Goal: Information Seeking & Learning: Learn about a topic

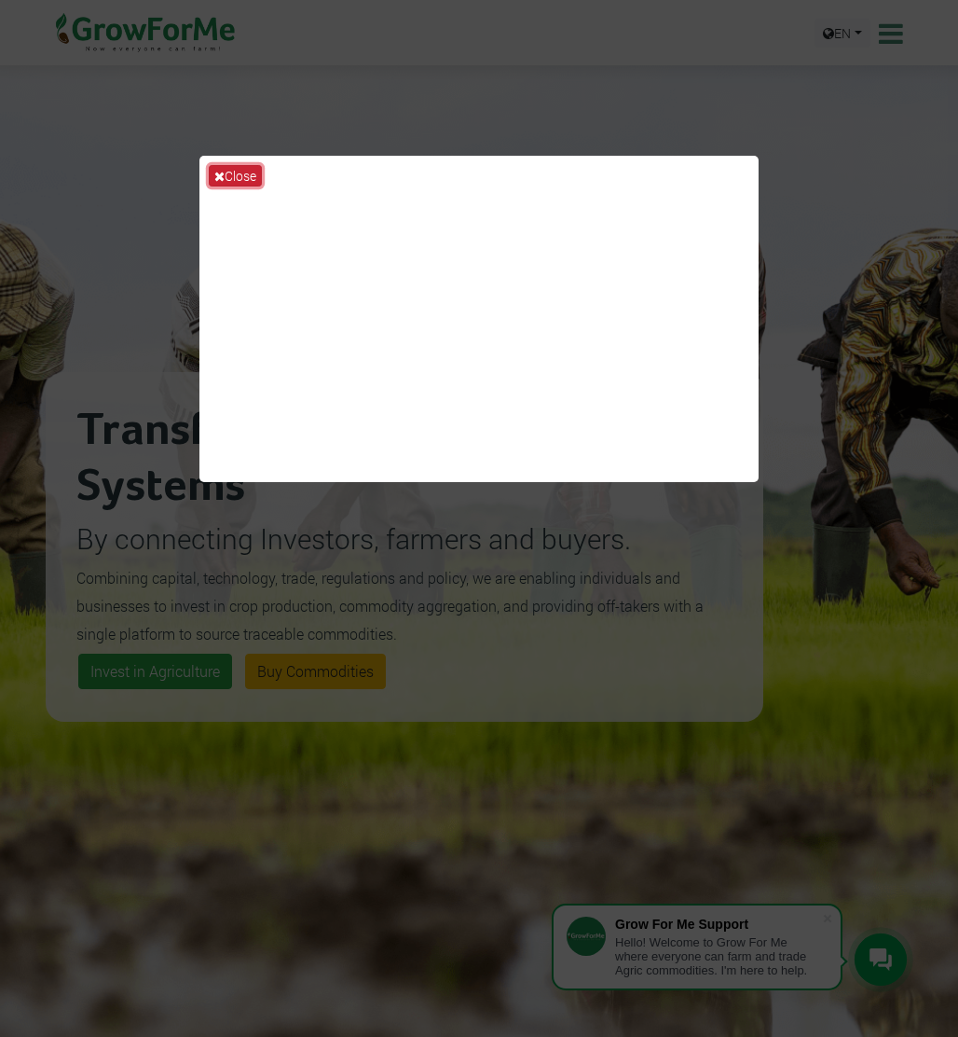
click at [232, 168] on button "Close" at bounding box center [235, 175] width 53 height 21
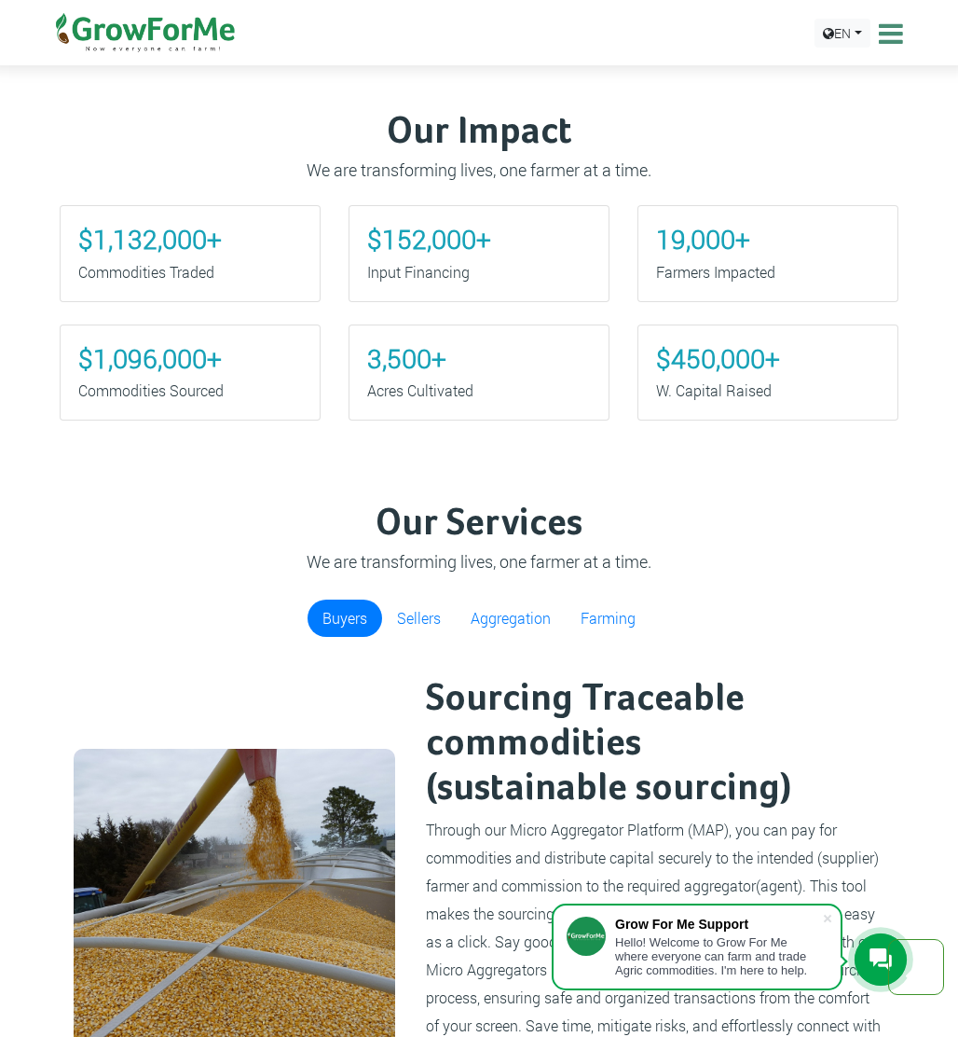
scroll to position [1110, 0]
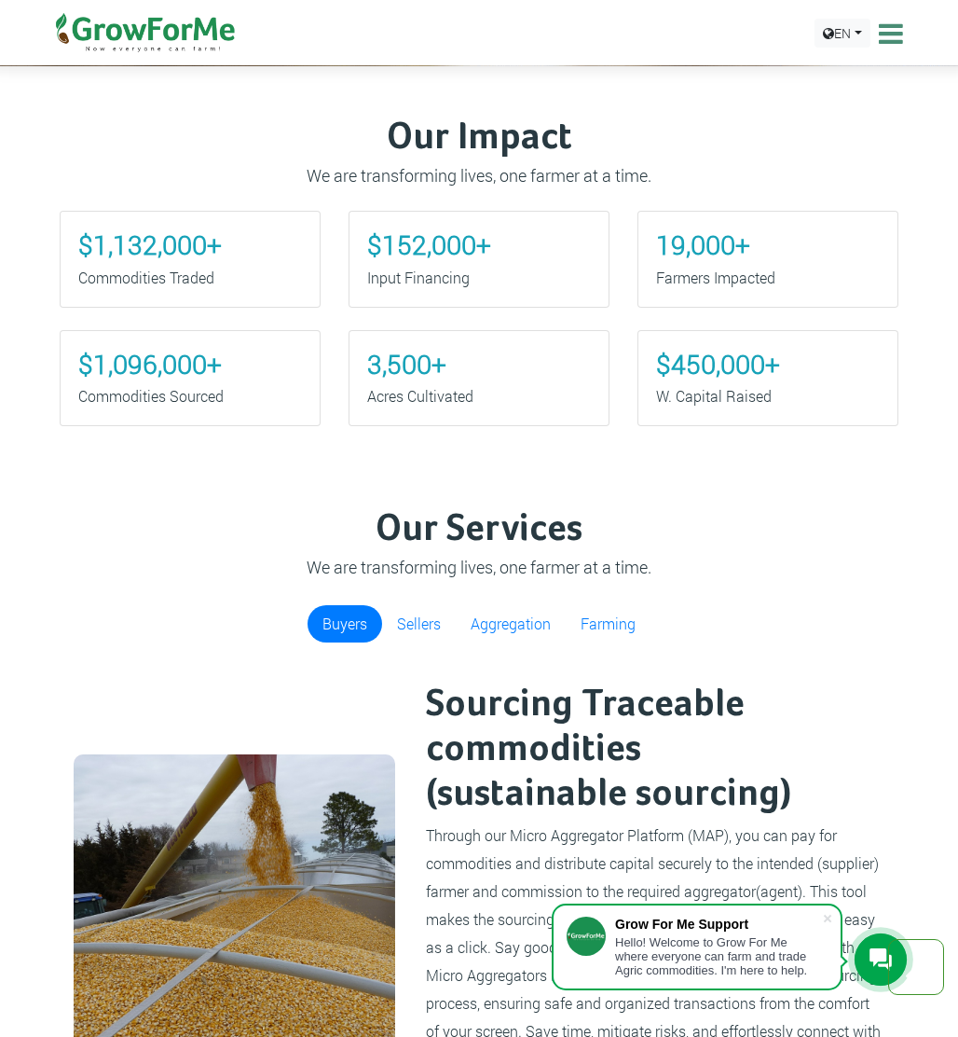
click at [502, 731] on h2 "Sourcing Traceable commodities (sustainable sourcing)" at bounding box center [654, 749] width 456 height 134
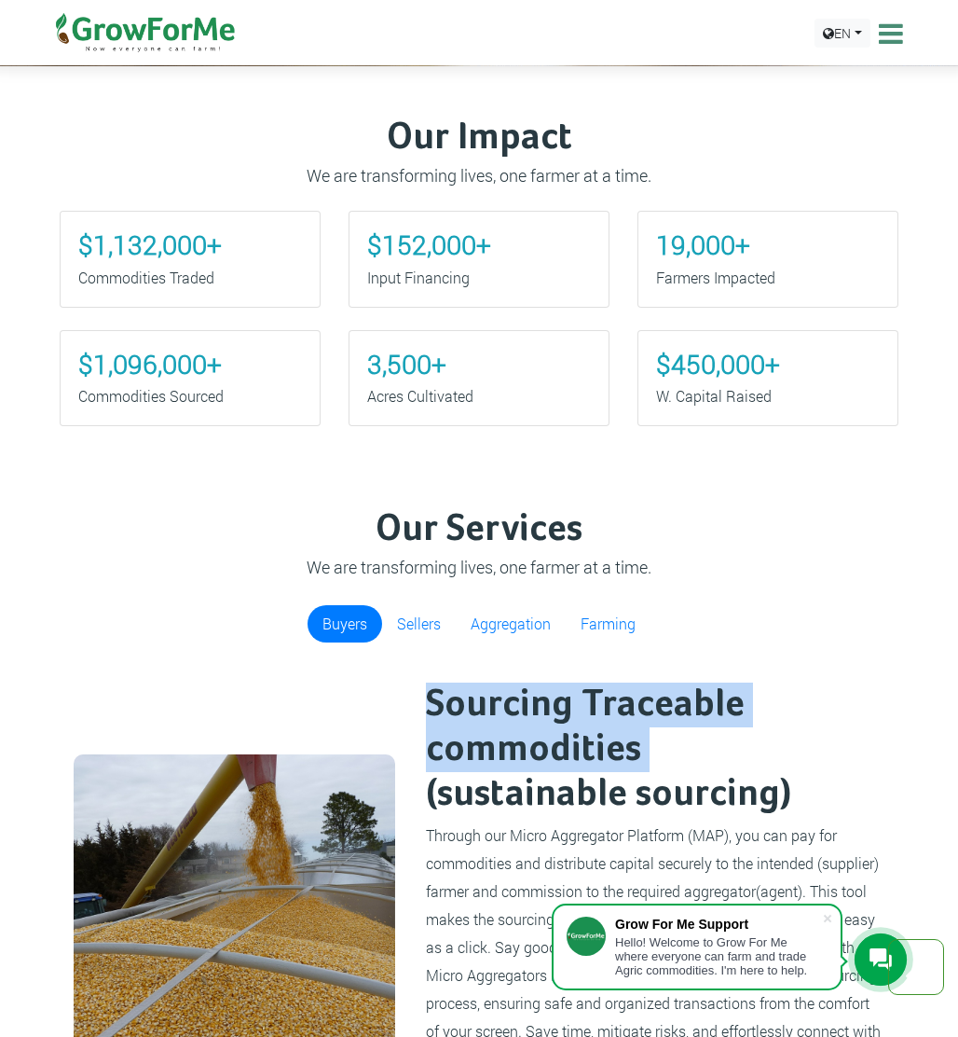
click at [502, 731] on h2 "Sourcing Traceable commodities (sustainable sourcing)" at bounding box center [654, 749] width 456 height 134
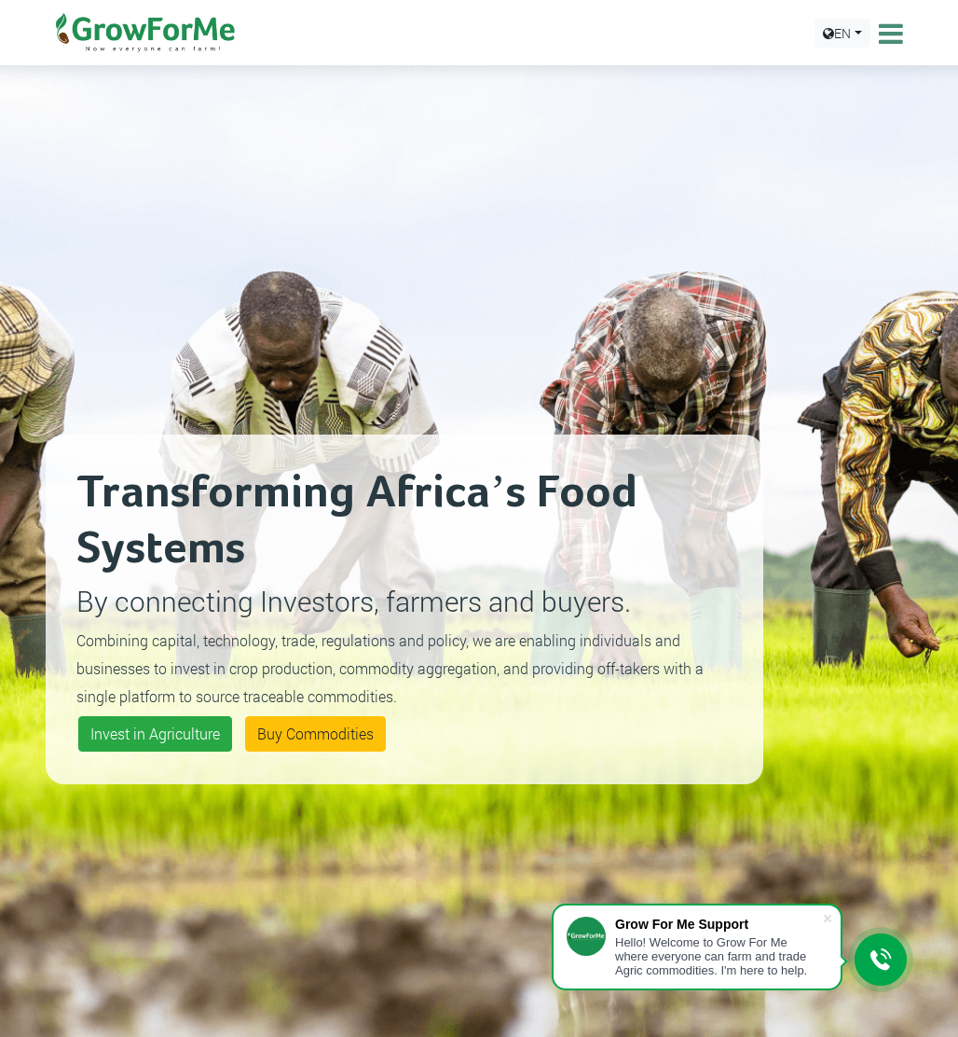
scroll to position [0, 0]
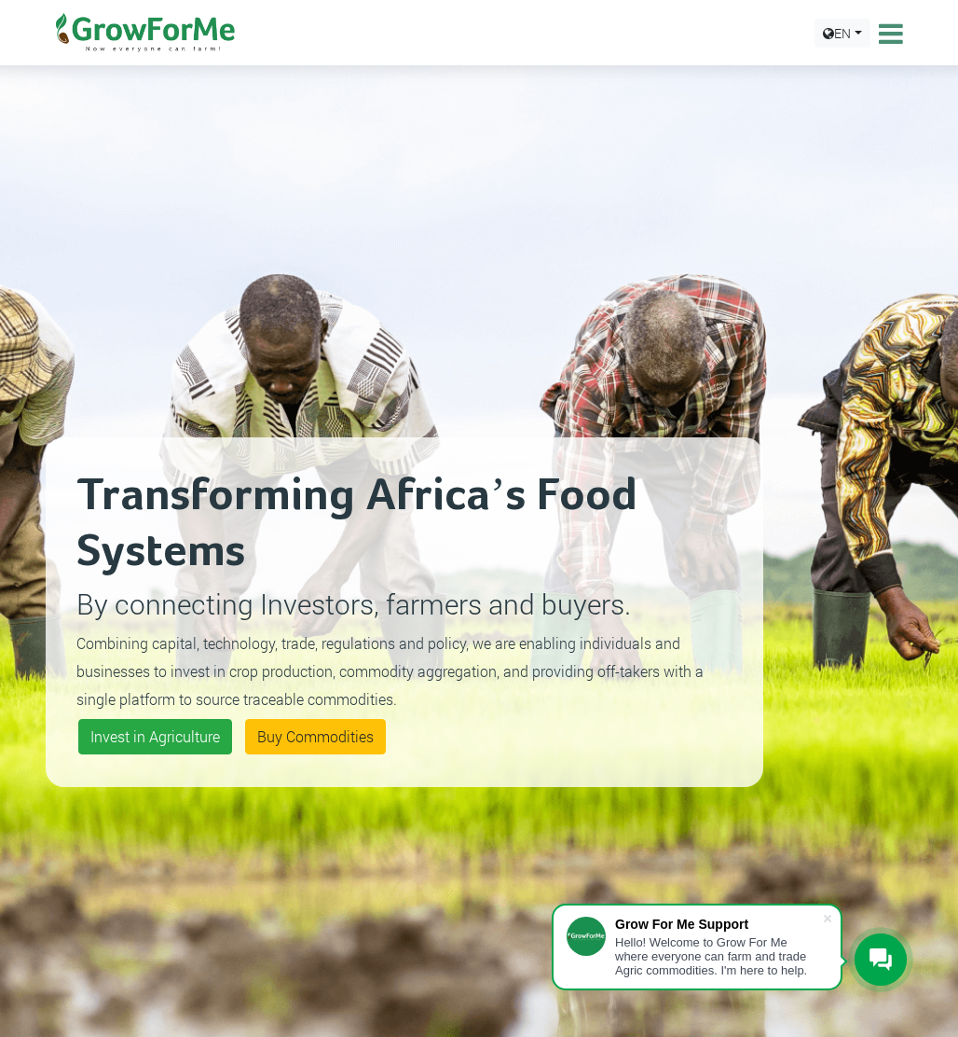
click at [372, 595] on p "By connecting Investors, farmers and buyers." at bounding box center [404, 604] width 656 height 42
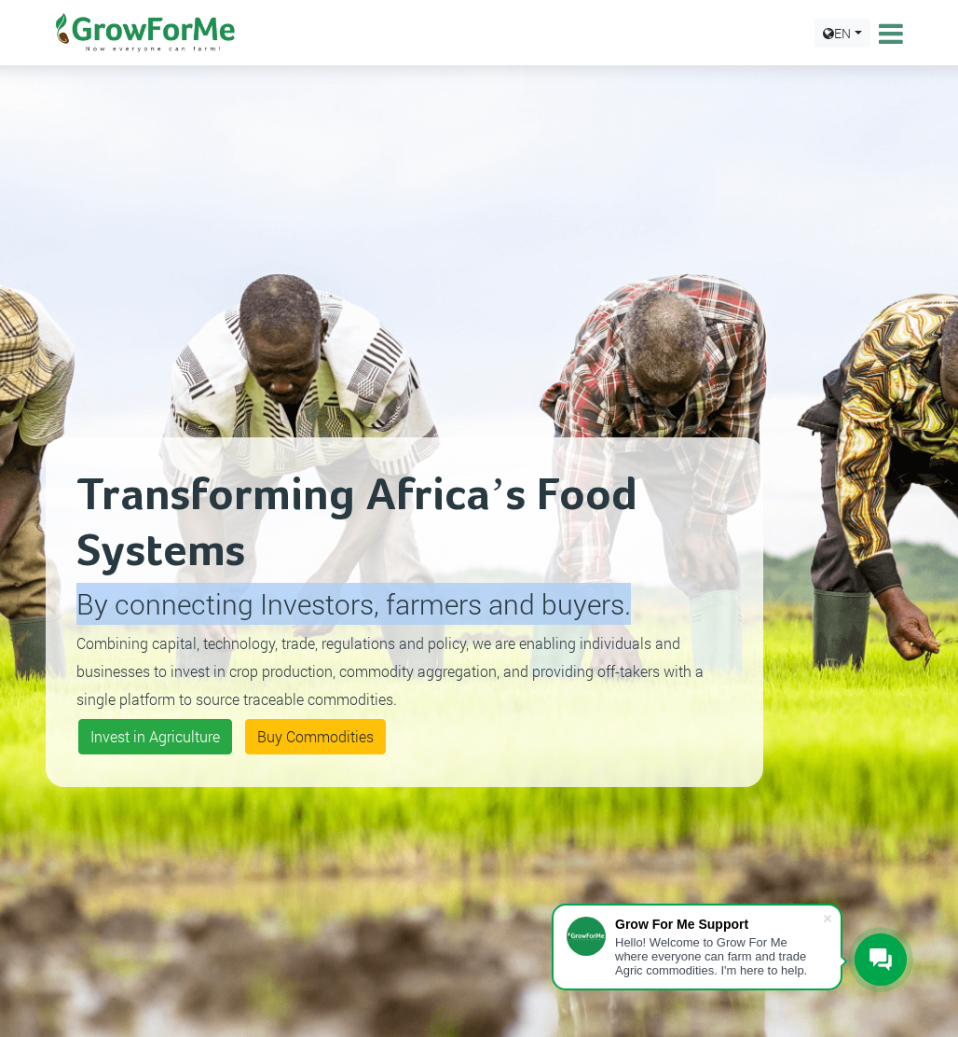
click at [372, 595] on p "By connecting Investors, farmers and buyers." at bounding box center [404, 604] width 656 height 42
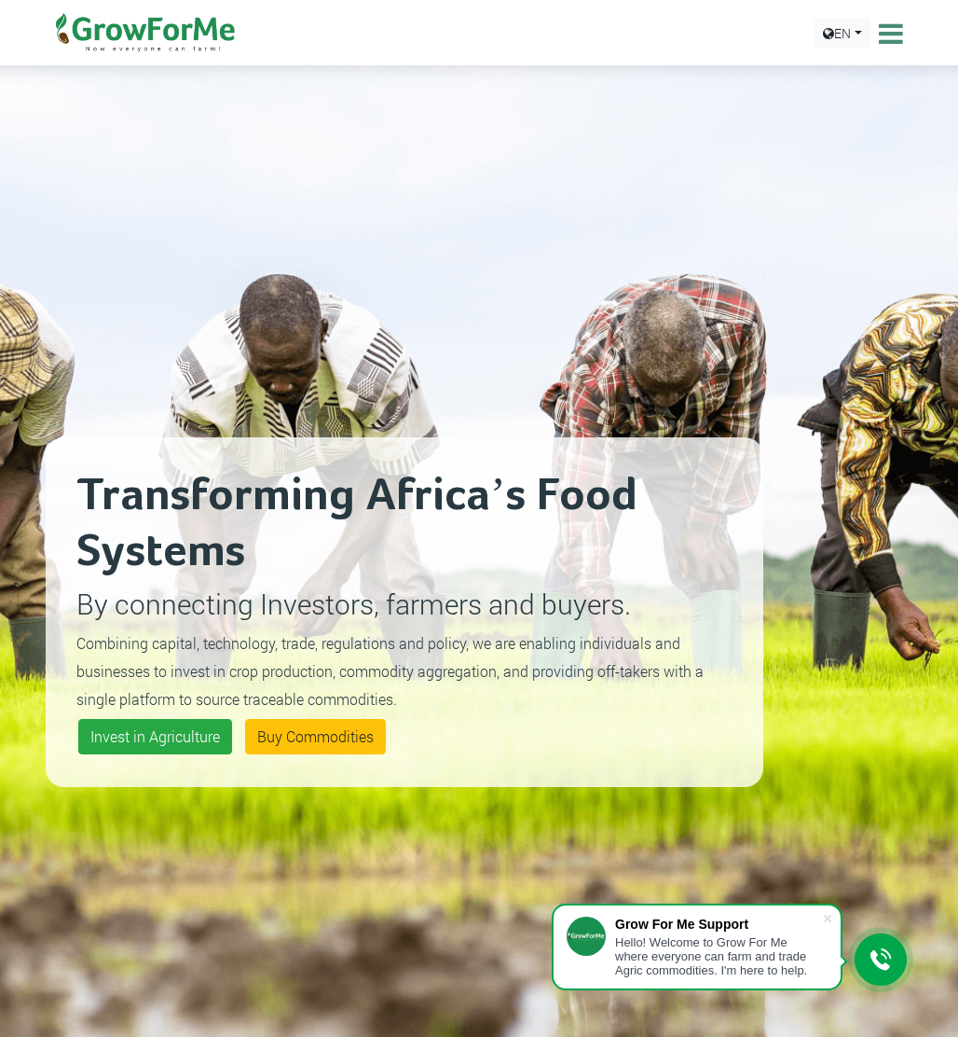
click at [368, 494] on h2 "Transforming Africa’s Food Systems" at bounding box center [404, 524] width 656 height 112
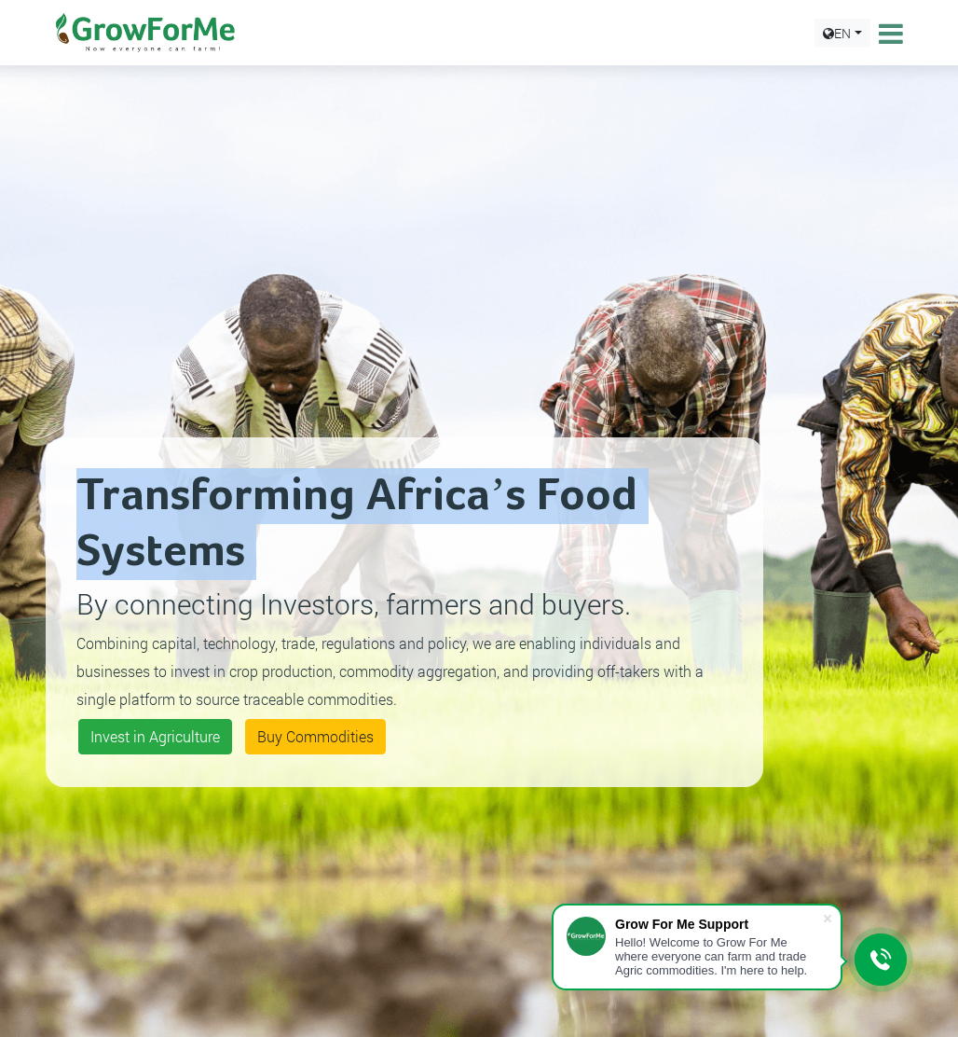
click at [368, 494] on h2 "Transforming Africa’s Food Systems" at bounding box center [404, 524] width 656 height 112
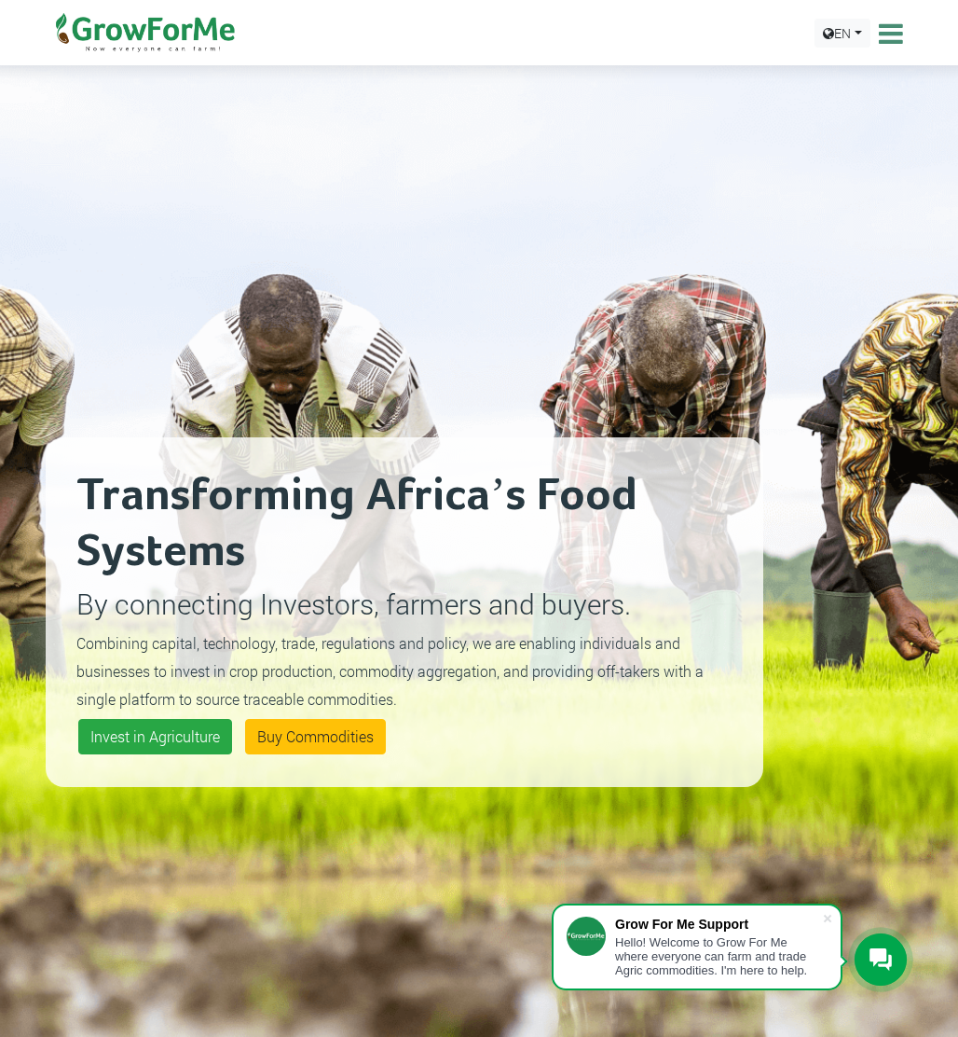
click at [885, 41] on icon at bounding box center [888, 34] width 29 height 28
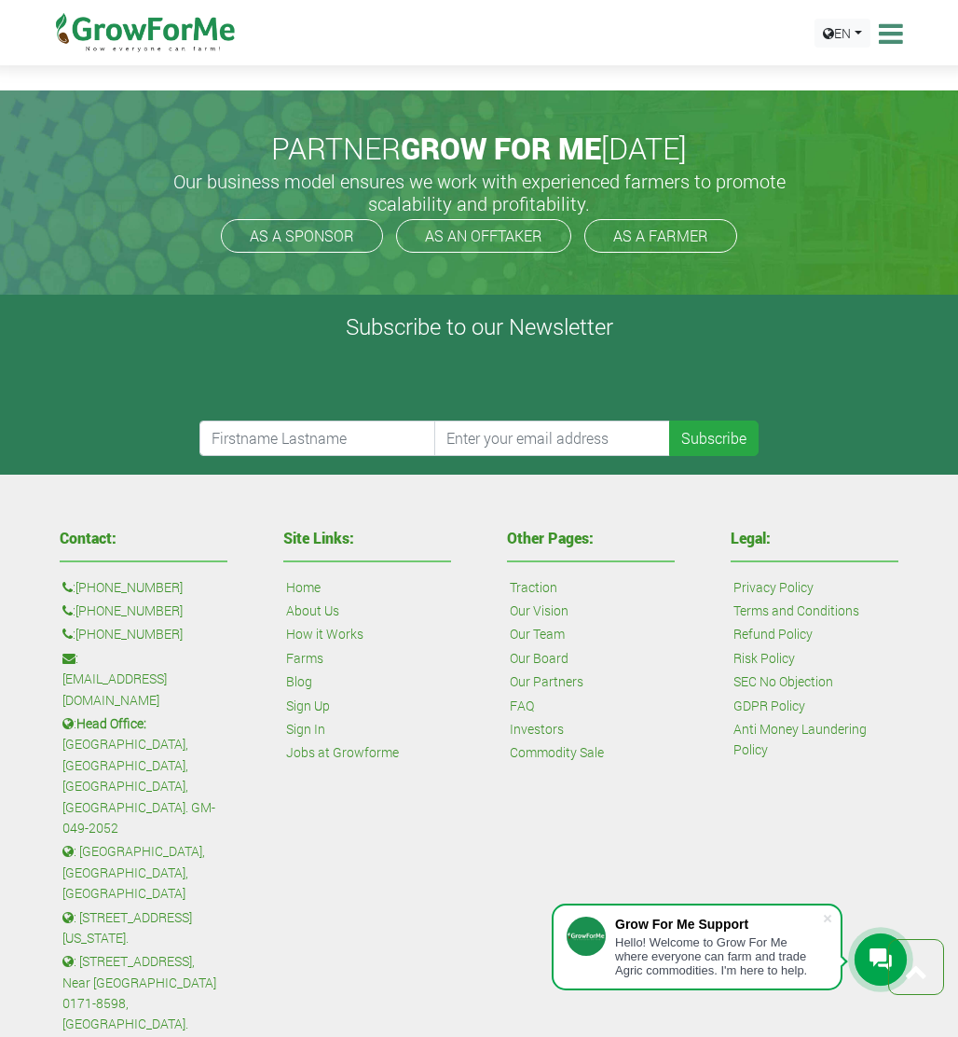
scroll to position [4942, 0]
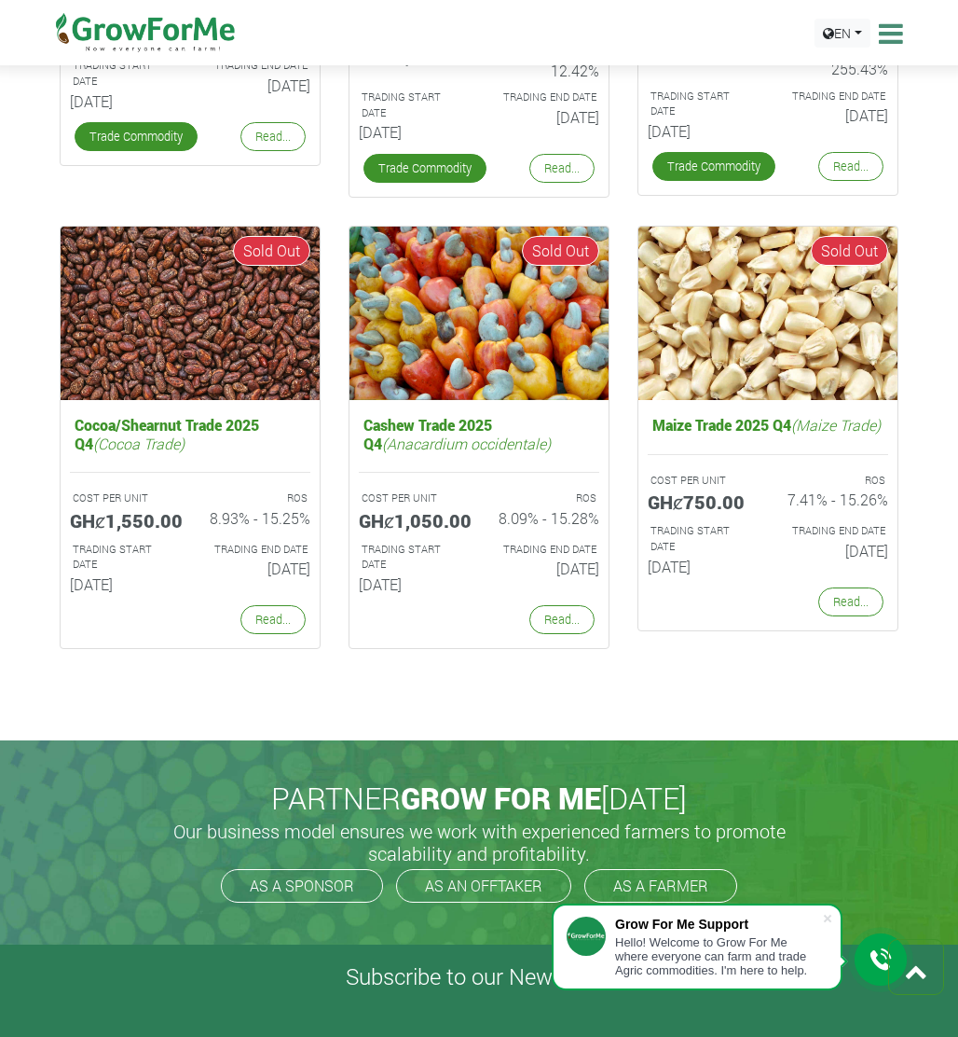
click at [488, 790] on span "GROW FOR ME" at bounding box center [501, 797] width 200 height 40
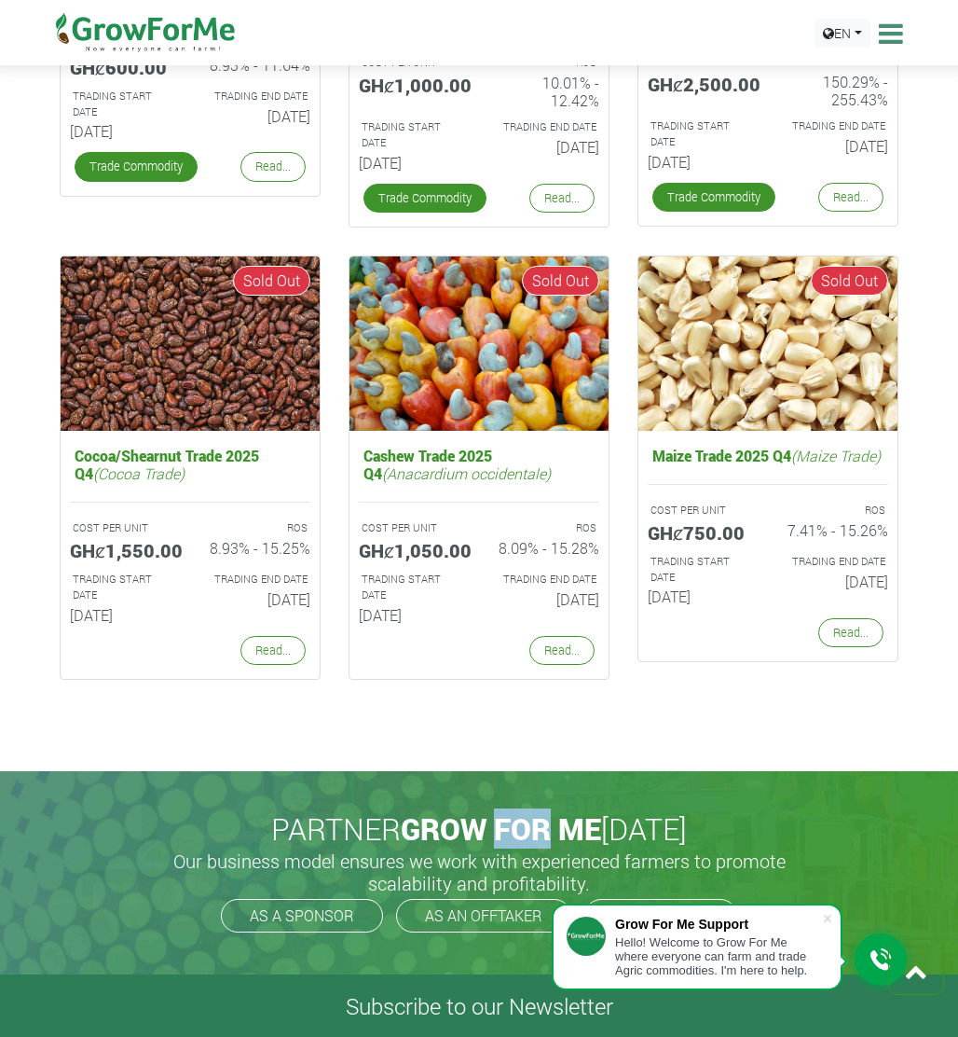
click at [488, 808] on span "GROW FOR ME" at bounding box center [501, 828] width 200 height 40
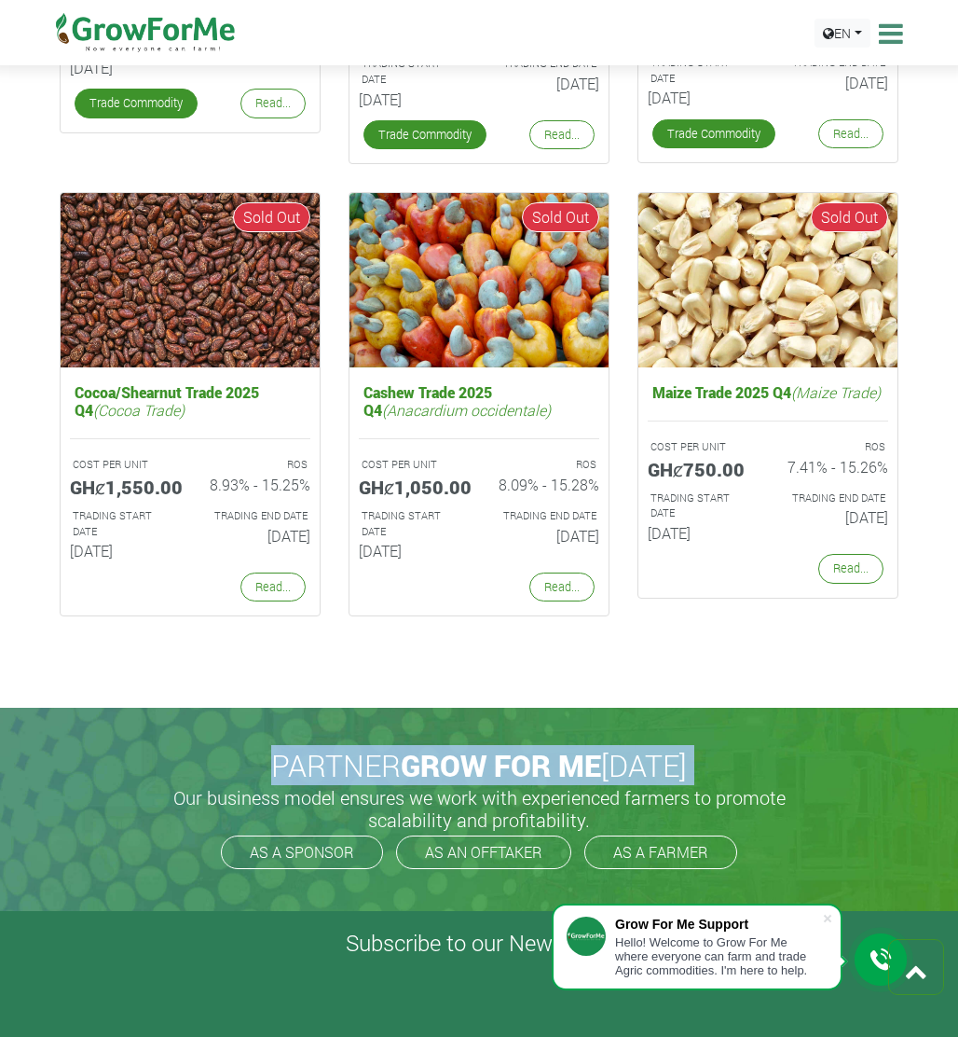
click at [488, 785] on span "GROW FOR ME" at bounding box center [501, 765] width 200 height 40
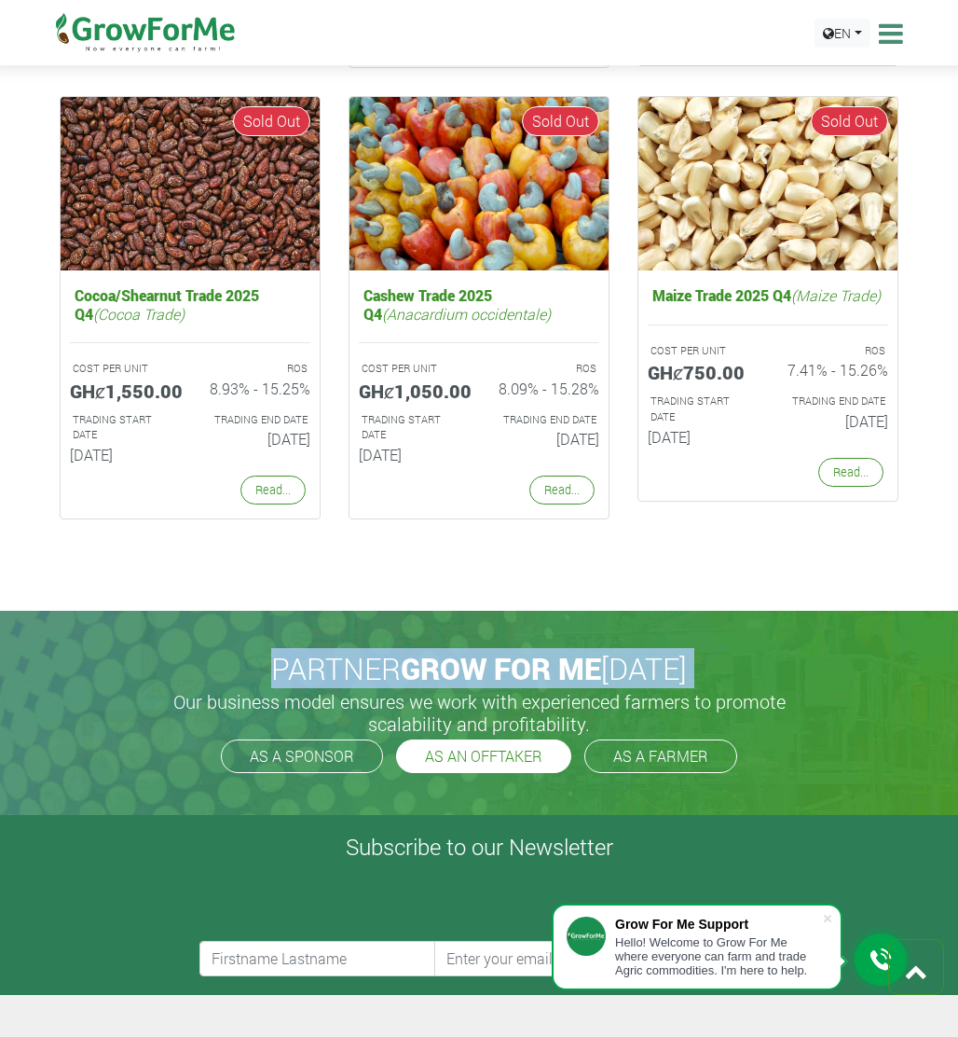
scroll to position [3960, 0]
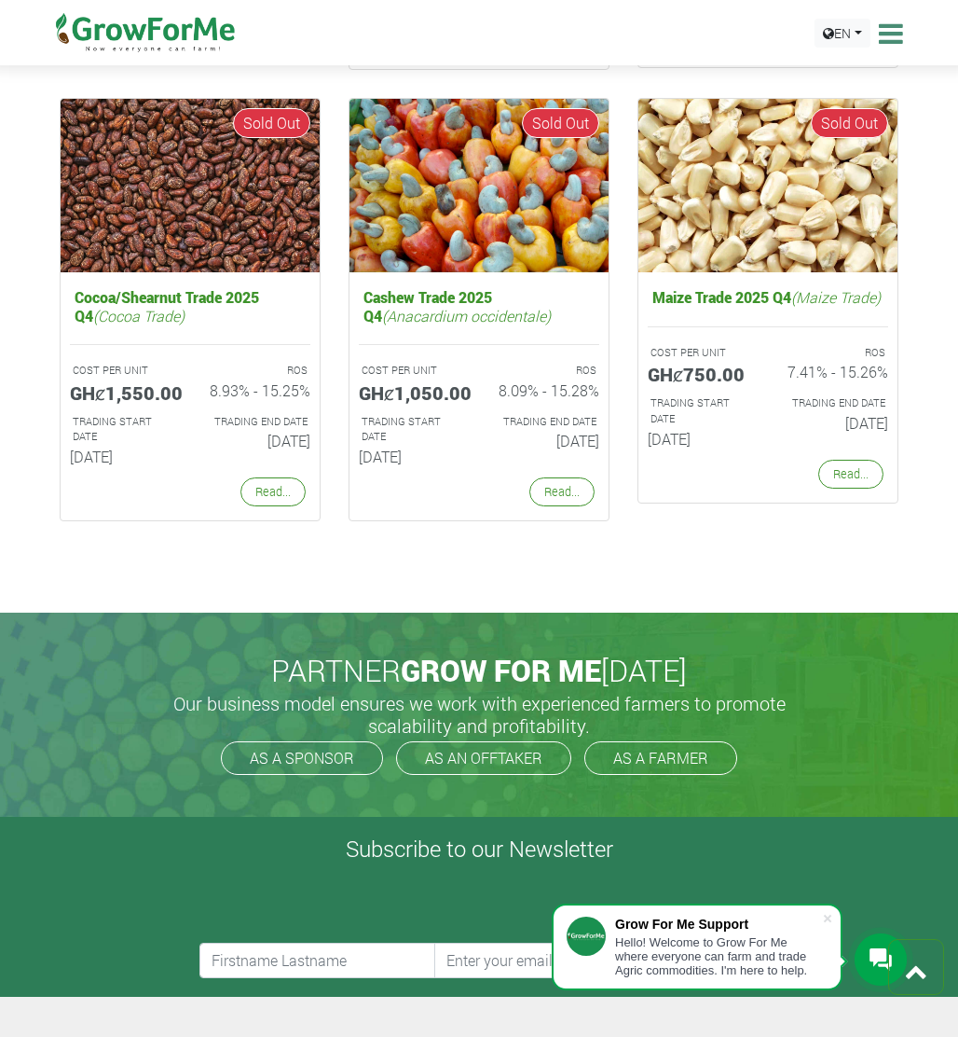
click at [542, 711] on h5 "Our business model ensures we work with experienced farmers to promote scalabil…" at bounding box center [479, 714] width 653 height 45
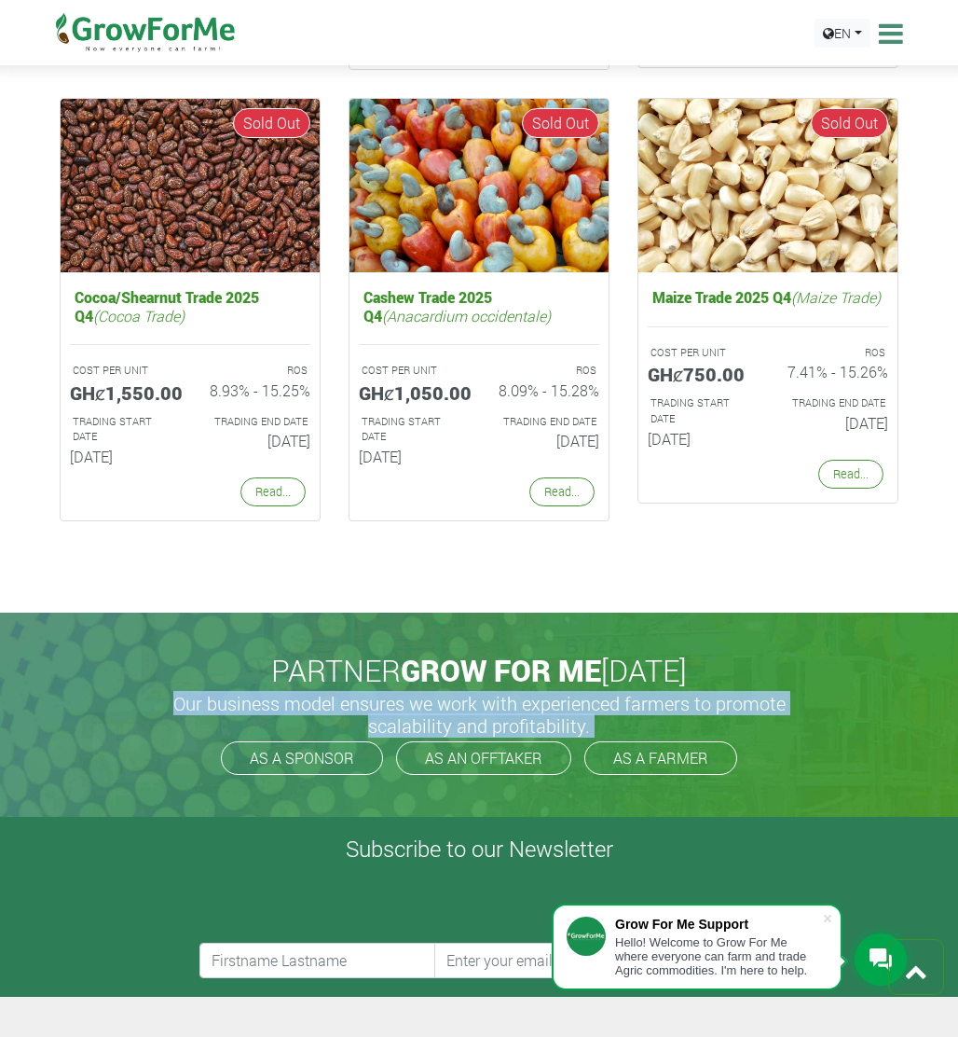
click at [542, 711] on h5 "Our business model ensures we work with experienced farmers to promote scalabil…" at bounding box center [479, 714] width 653 height 45
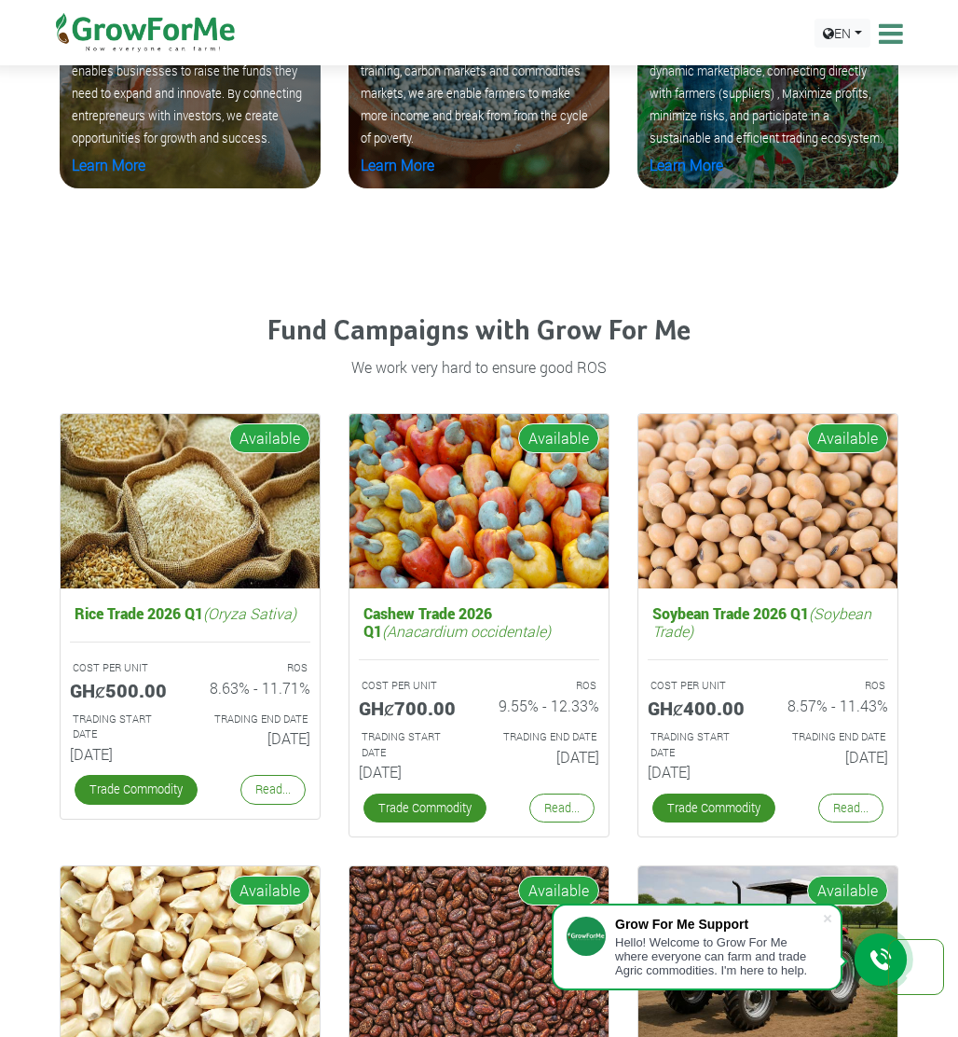
scroll to position [2726, 0]
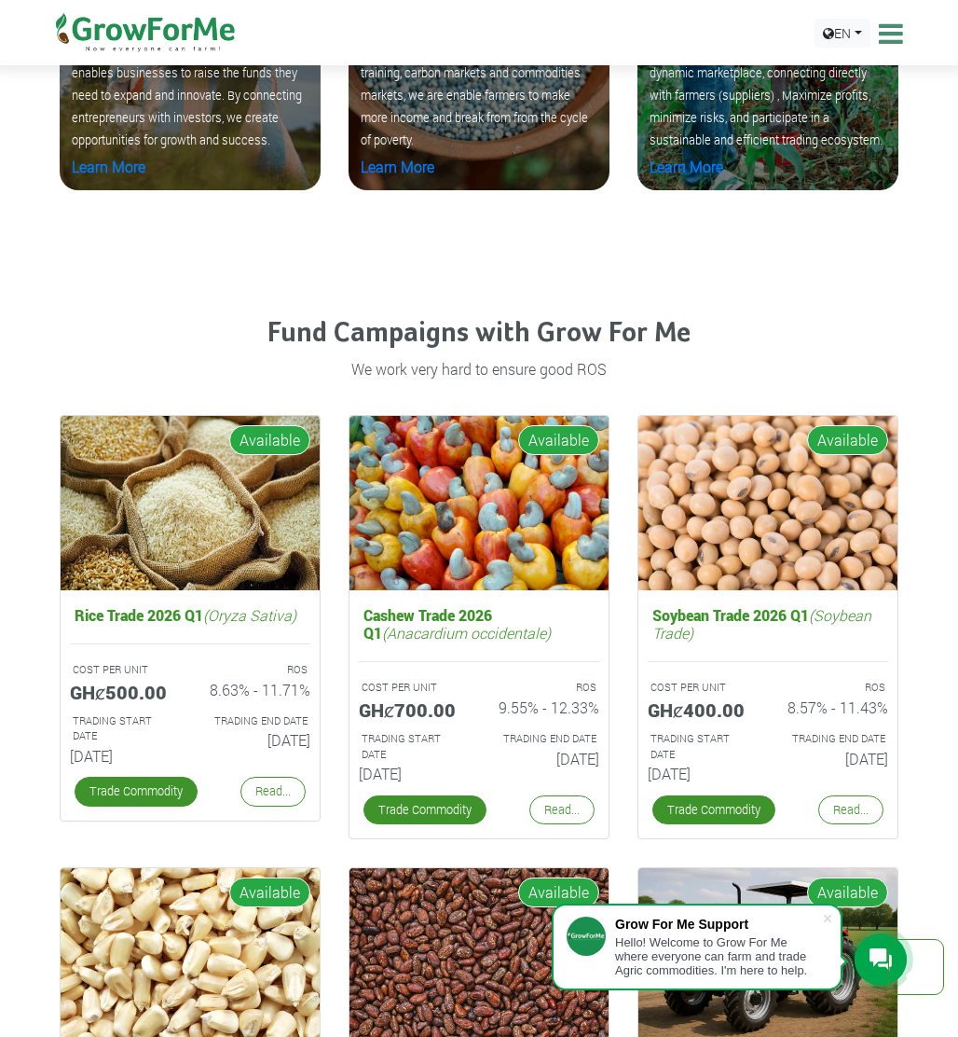
click at [630, 334] on h4 "Fund Campaigns with Grow For Me" at bounding box center [479, 334] width 839 height 34
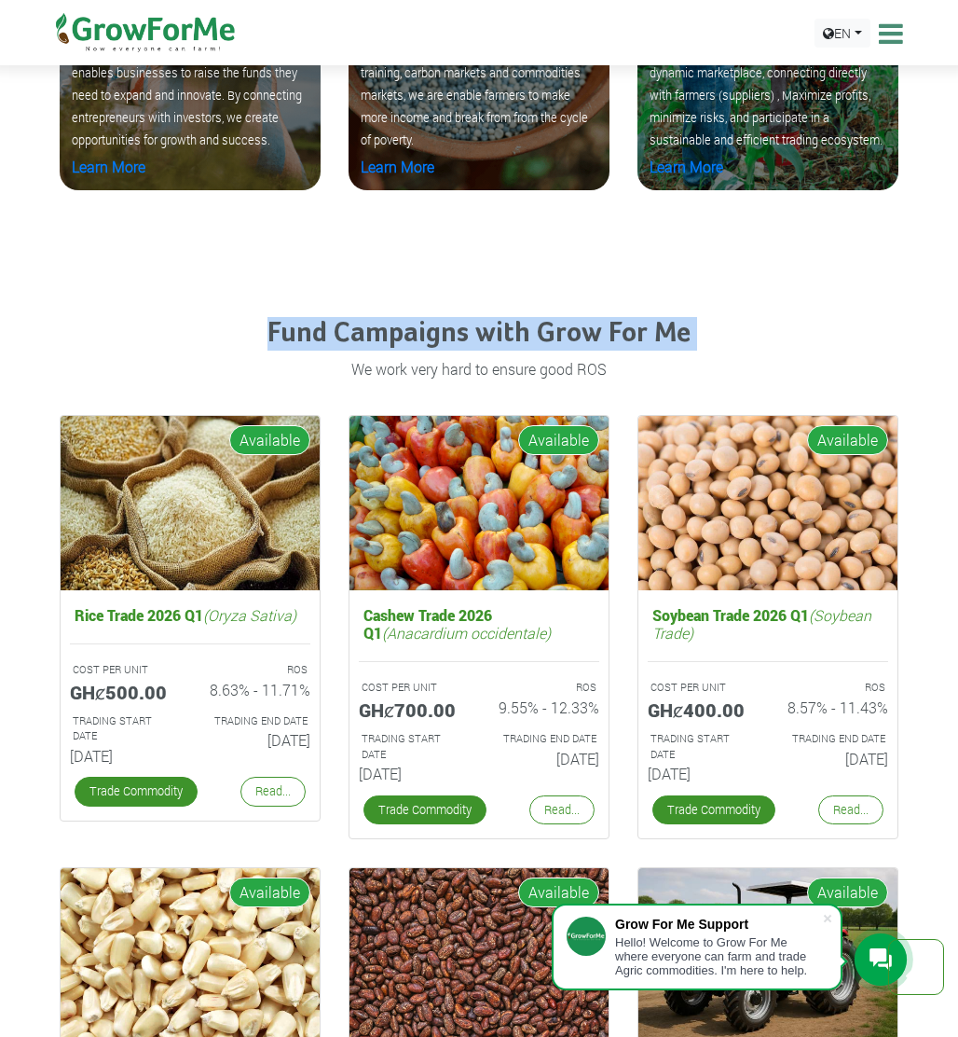
click at [630, 334] on h4 "Fund Campaigns with Grow For Me" at bounding box center [479, 334] width 839 height 34
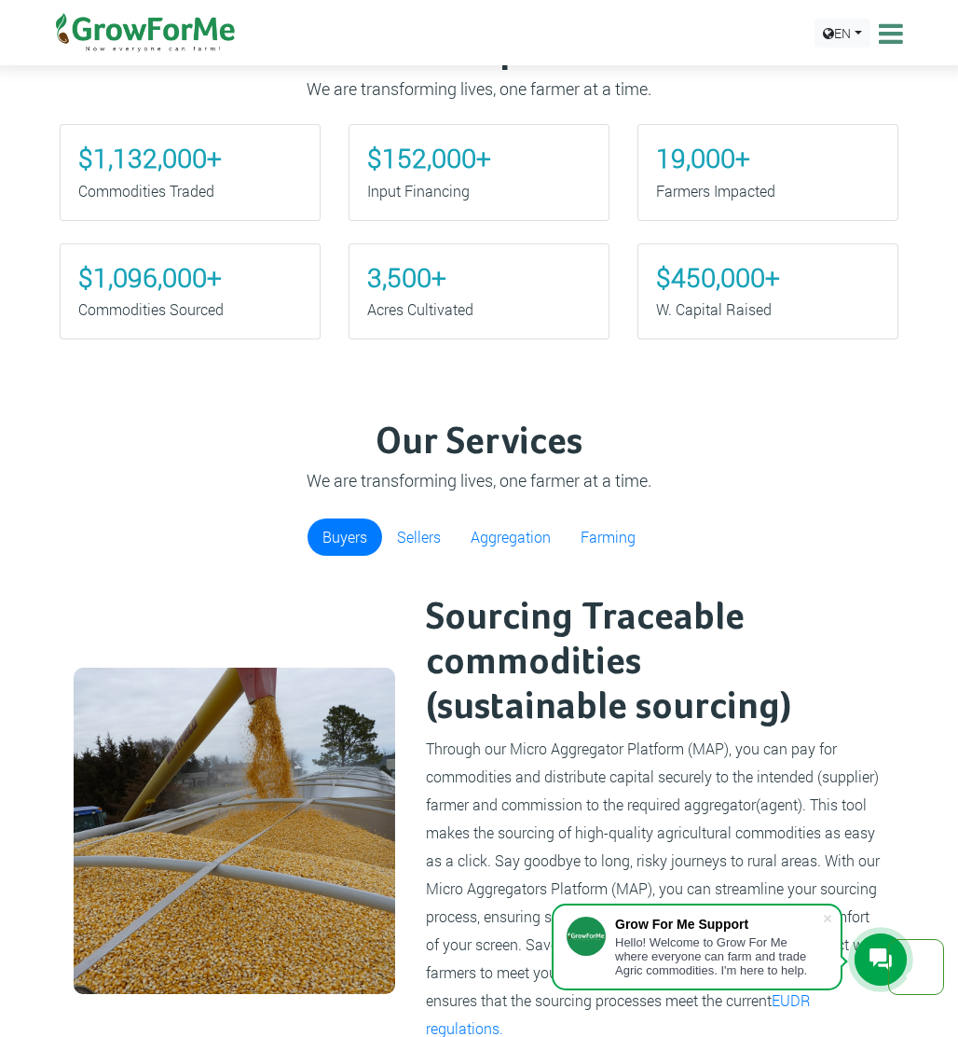
scroll to position [1195, 0]
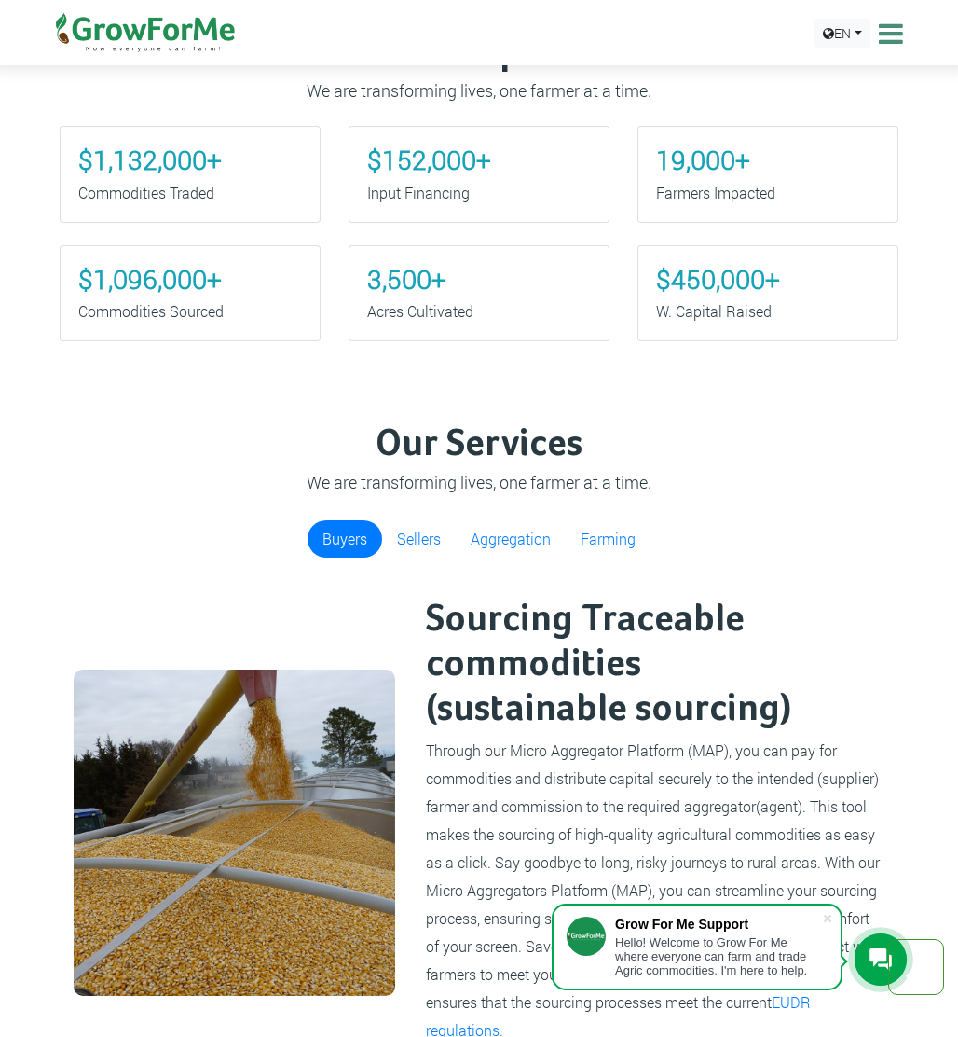
click at [723, 268] on b "$450,000+" at bounding box center [718, 279] width 124 height 34
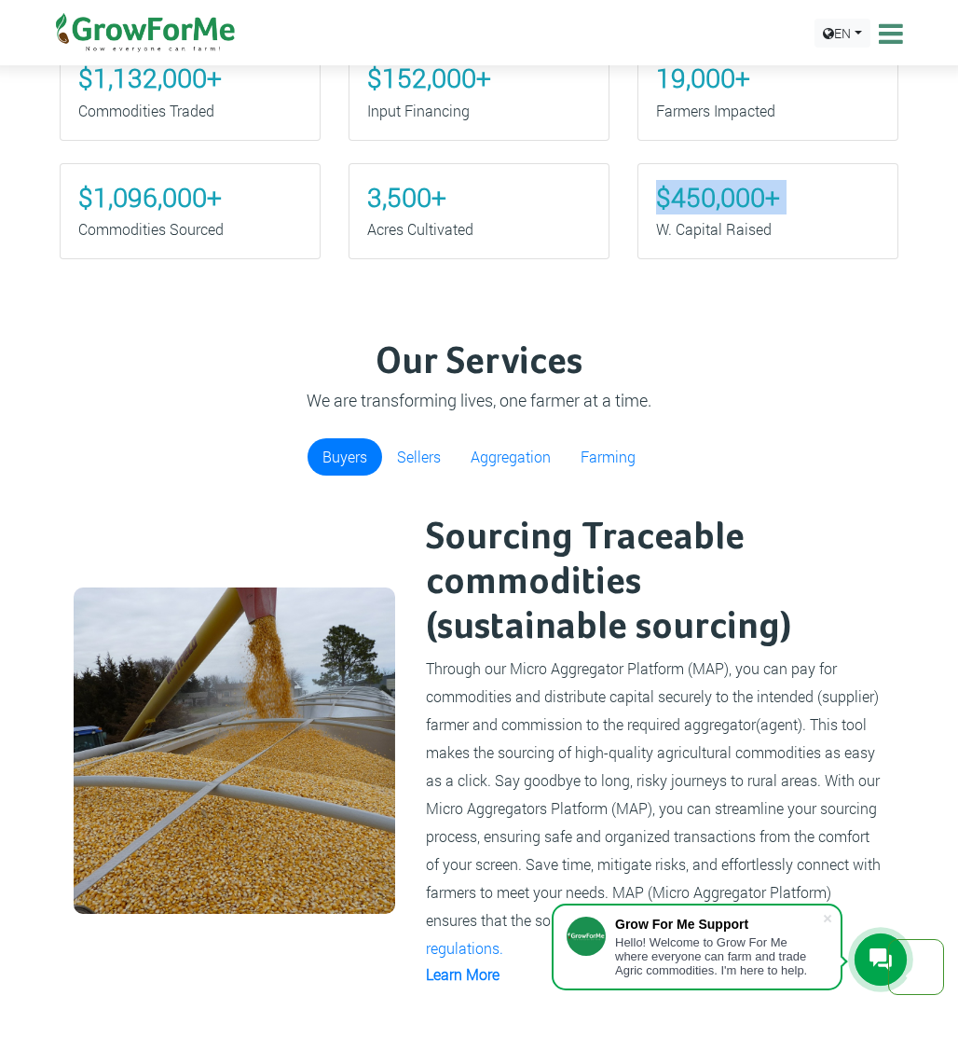
scroll to position [1274, 0]
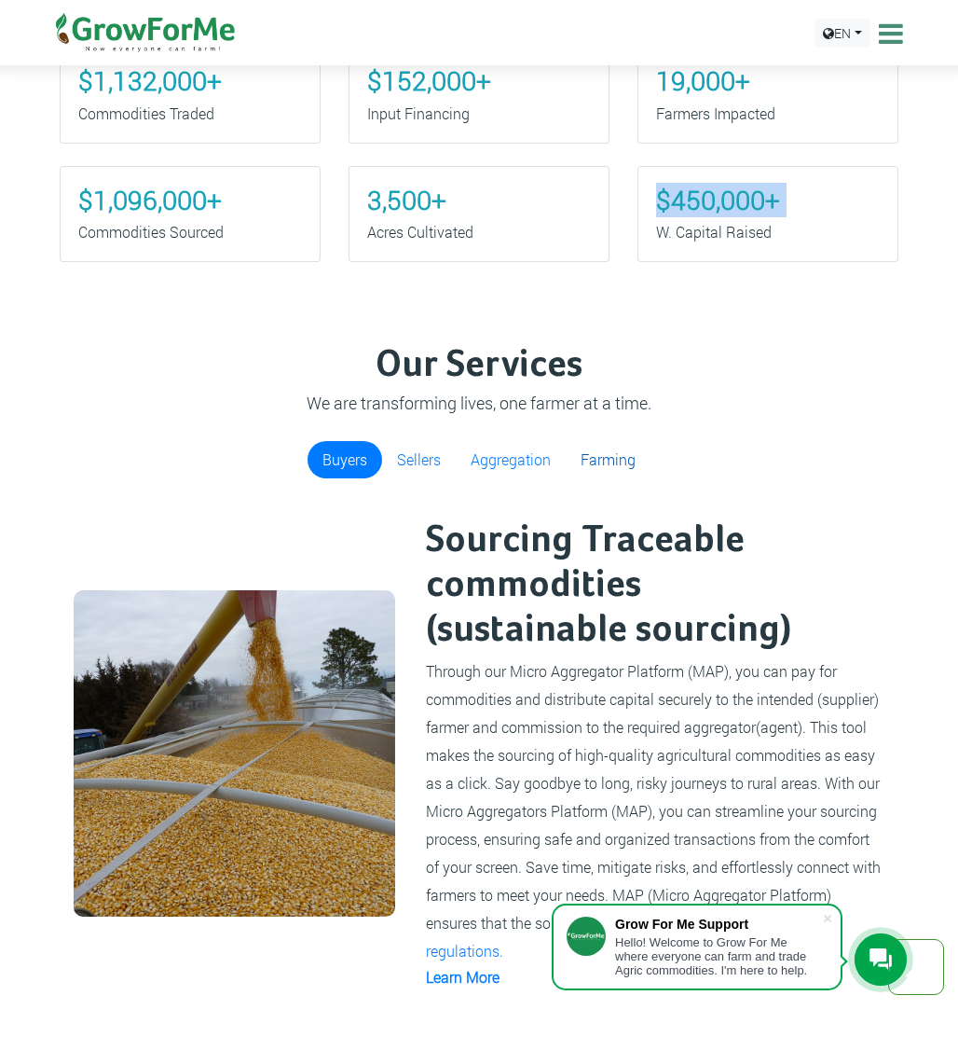
click at [604, 452] on link "Farming" at bounding box center [608, 459] width 85 height 37
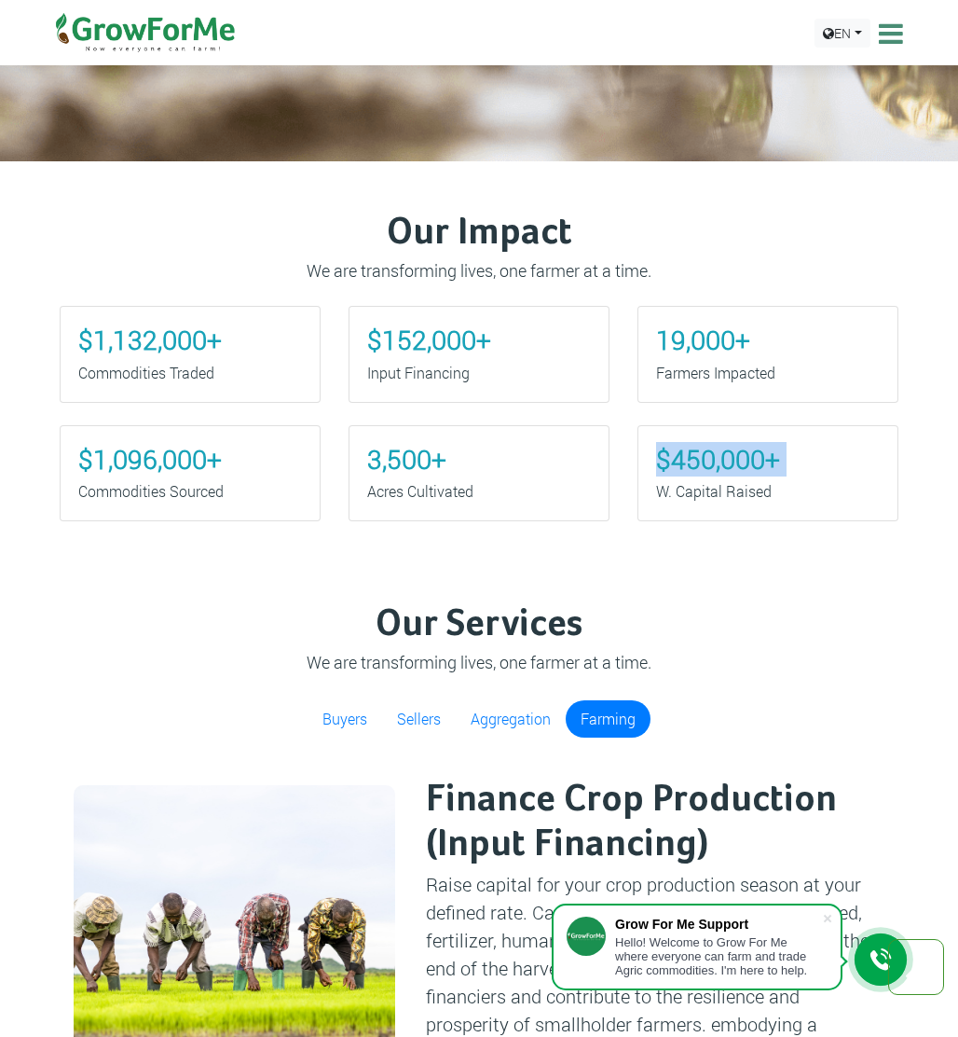
scroll to position [1014, 0]
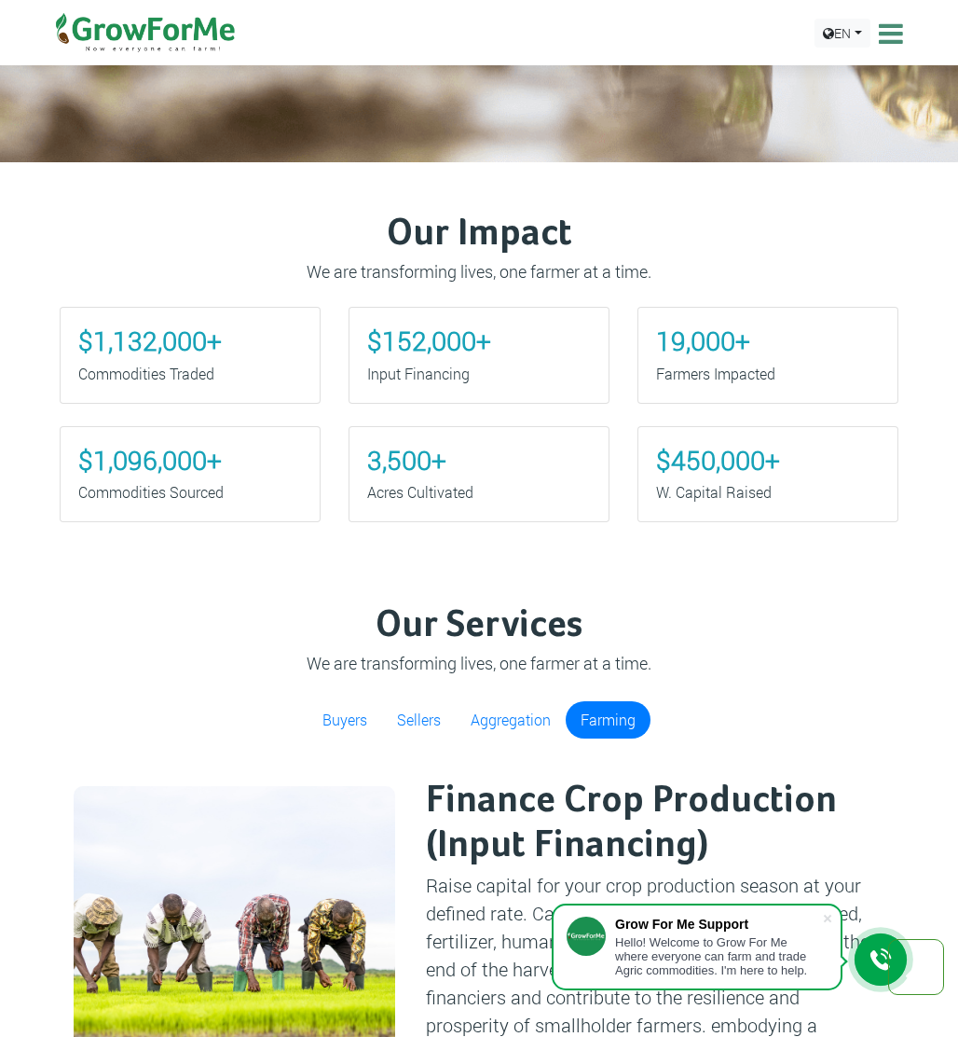
click at [497, 639] on h3 "Our Services" at bounding box center [478, 625] width 833 height 45
click at [506, 668] on p "We are transforming lives, one farmer at a time." at bounding box center [478, 663] width 833 height 25
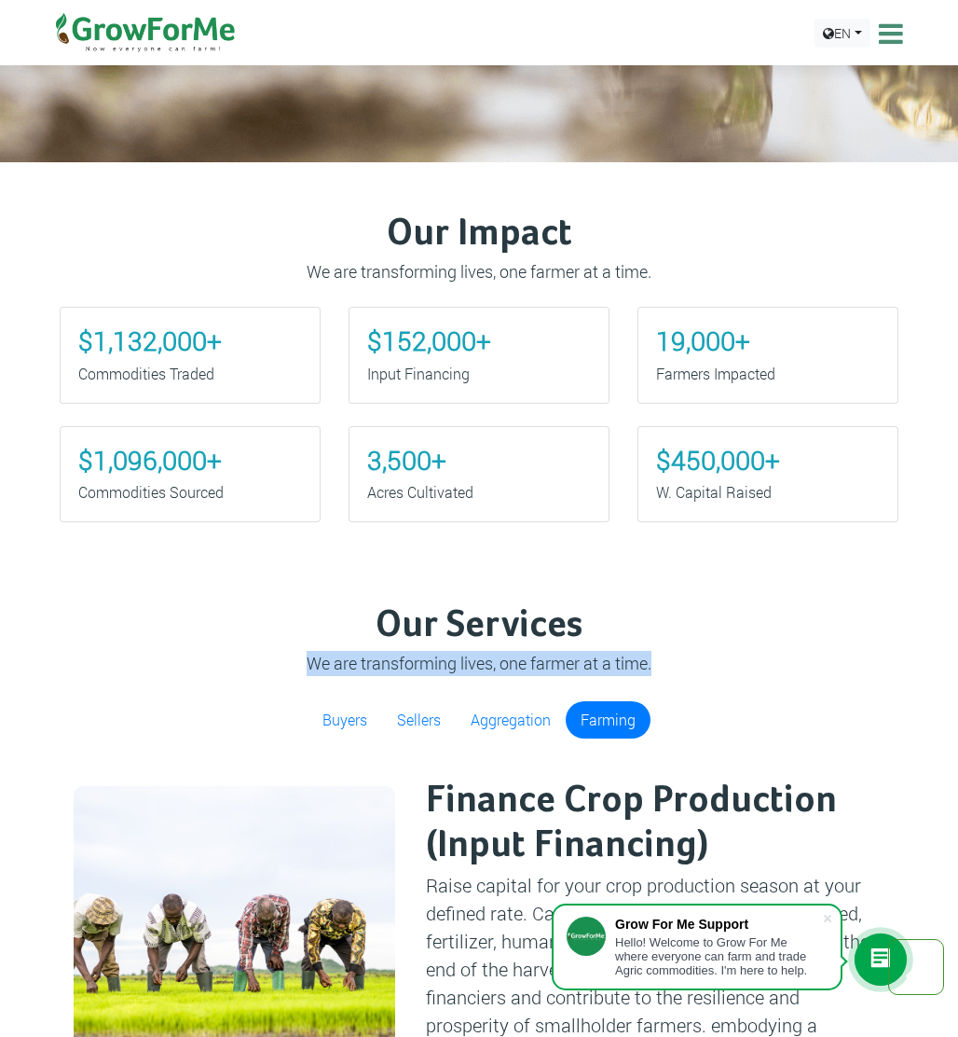
click at [506, 668] on p "We are transforming lives, one farmer at a time." at bounding box center [478, 663] width 833 height 25
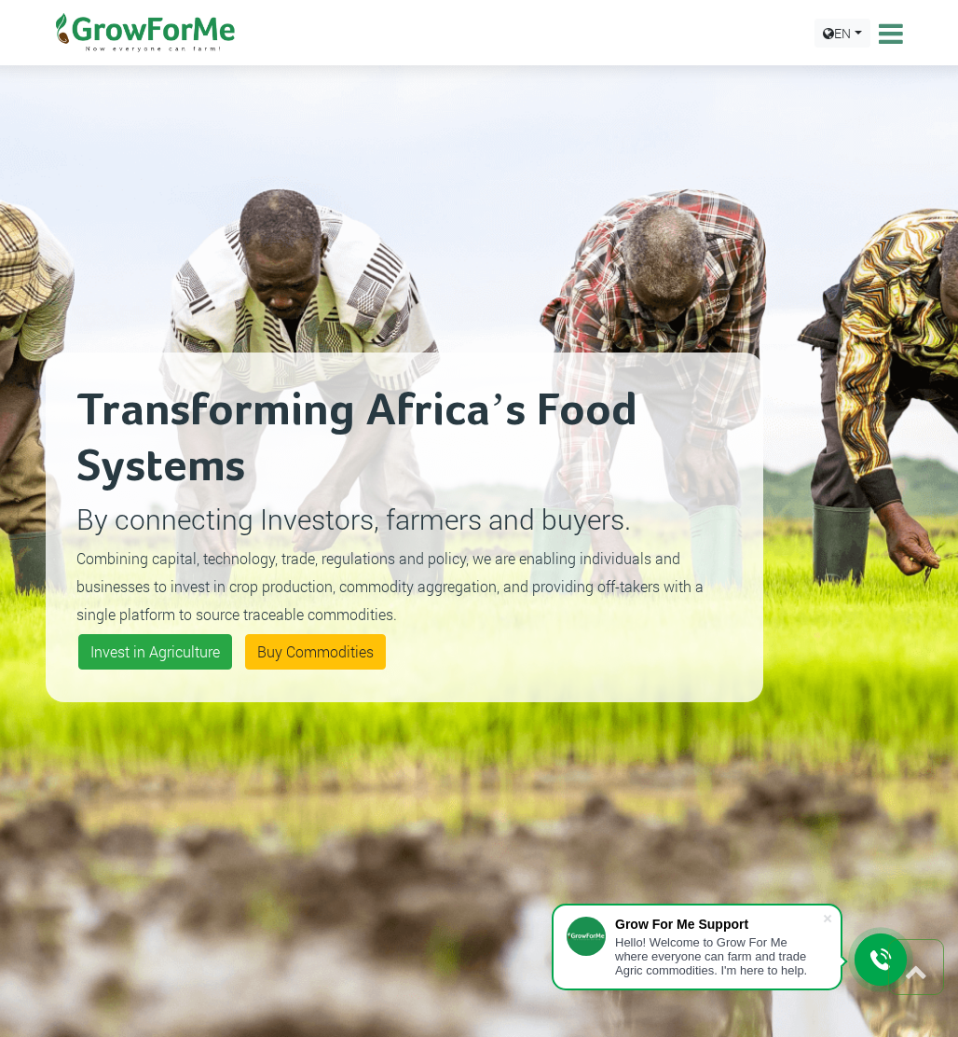
scroll to position [0, 0]
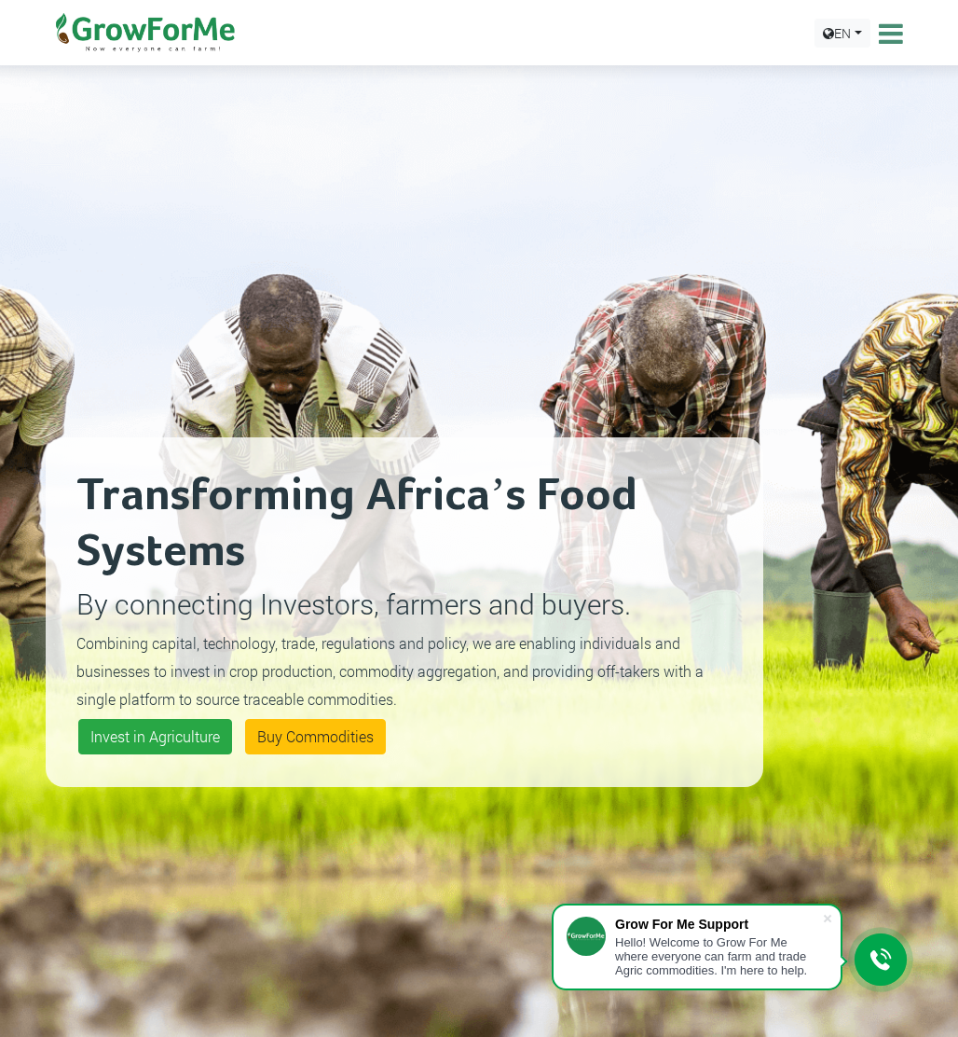
click at [406, 503] on h2 "Transforming Africa’s Food Systems" at bounding box center [404, 524] width 656 height 112
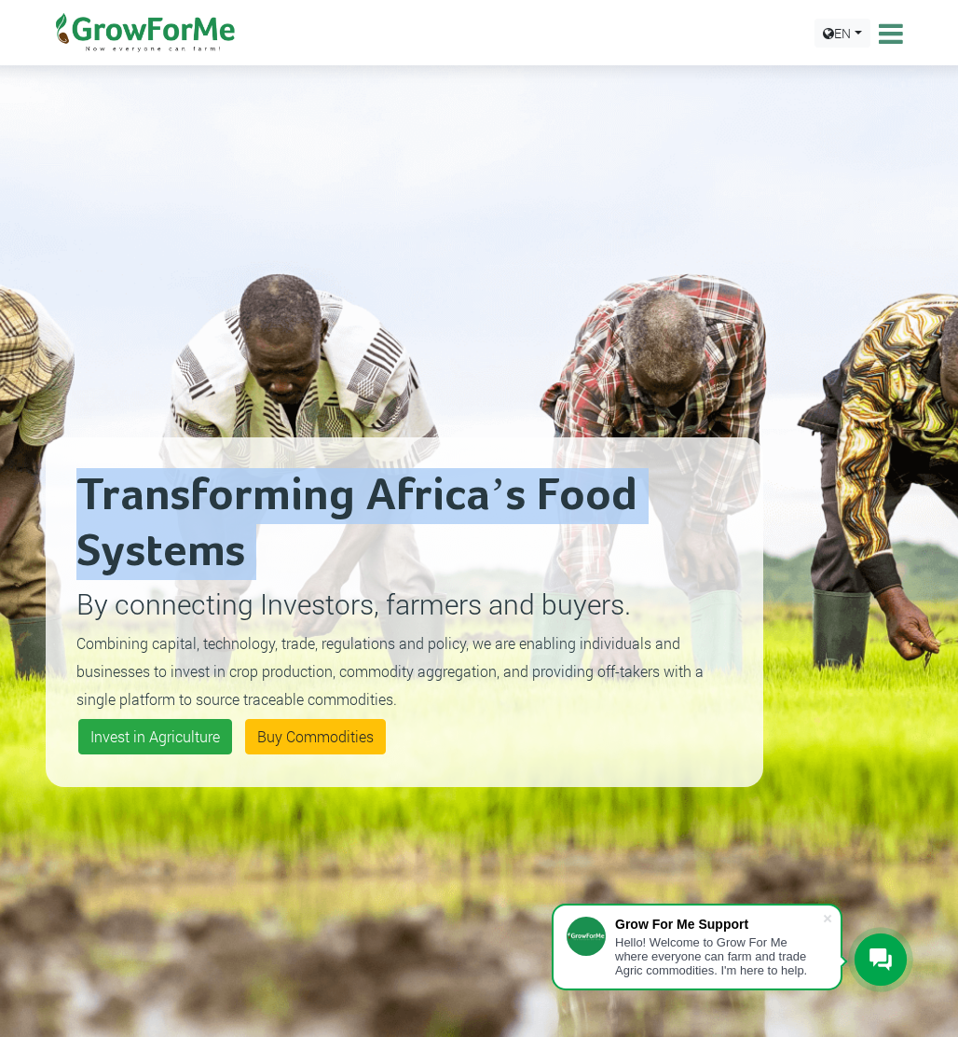
click at [406, 503] on h2 "Transforming Africa’s Food Systems" at bounding box center [404, 524] width 656 height 112
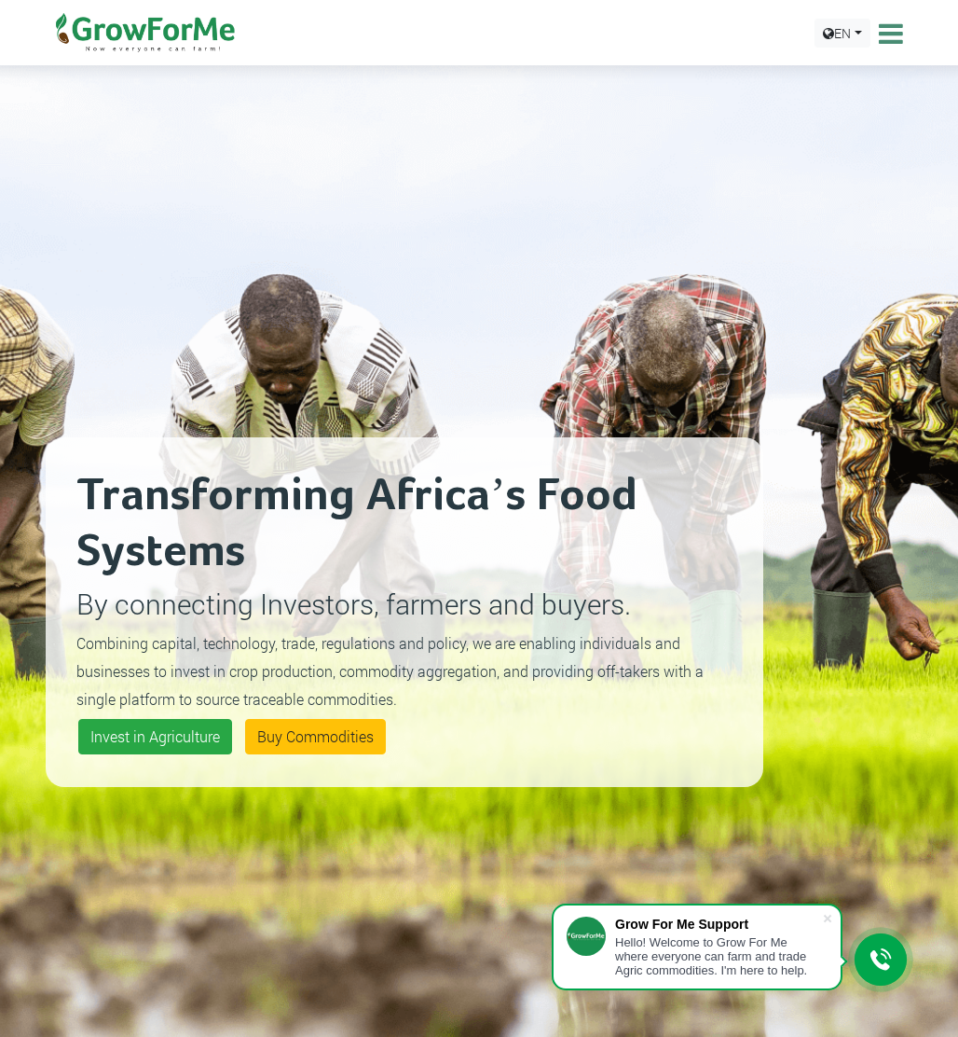
click at [448, 611] on p "By connecting Investors, farmers and buyers." at bounding box center [404, 604] width 656 height 42
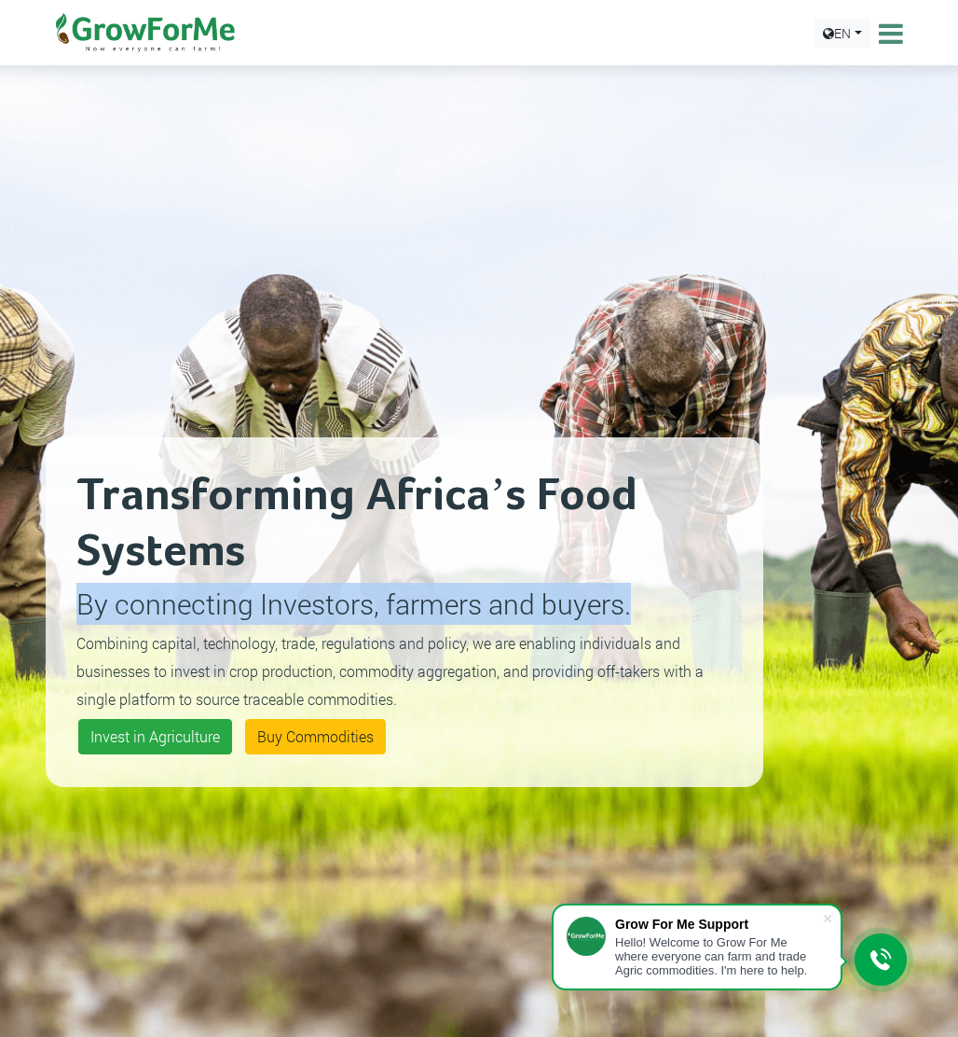
click at [448, 611] on p "By connecting Investors, farmers and buyers." at bounding box center [404, 604] width 656 height 42
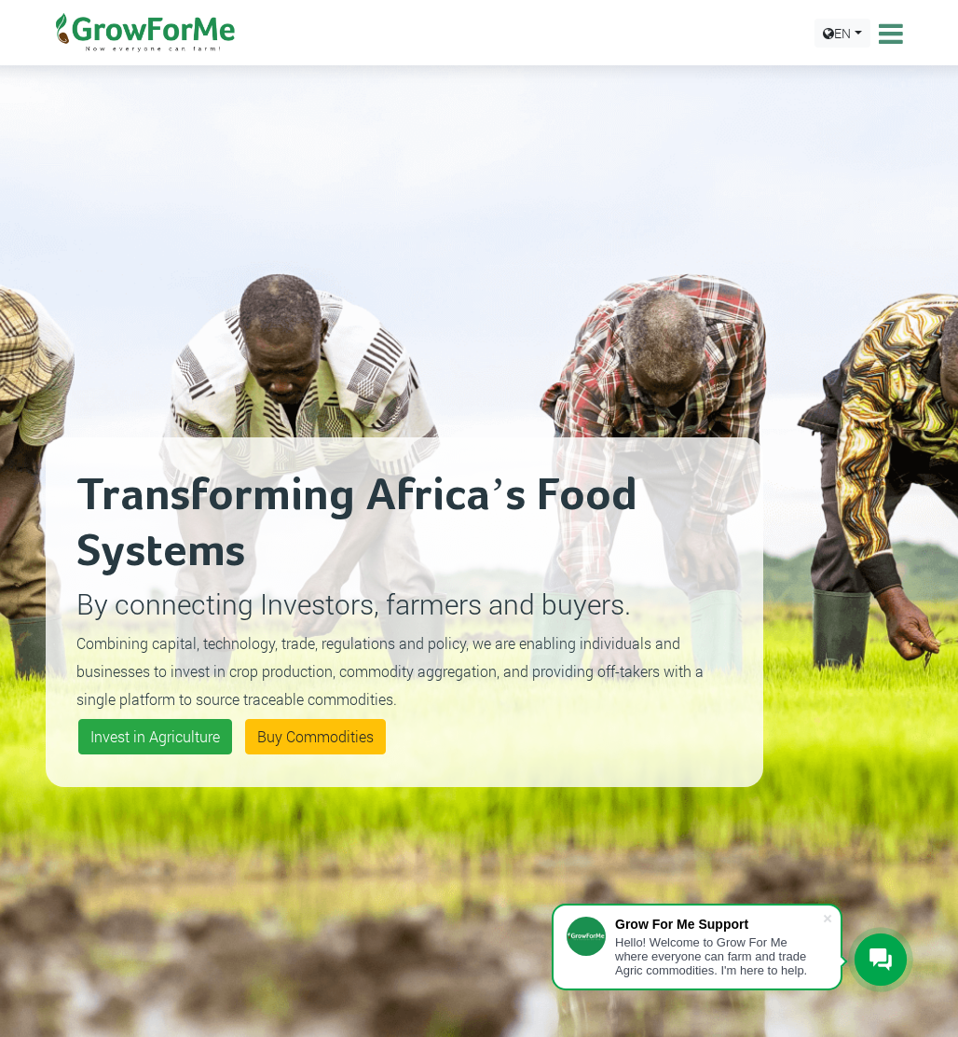
click at [482, 648] on small "Combining capital, technology, trade, regulations and policy, we are enabling i…" at bounding box center [389, 671] width 627 height 76
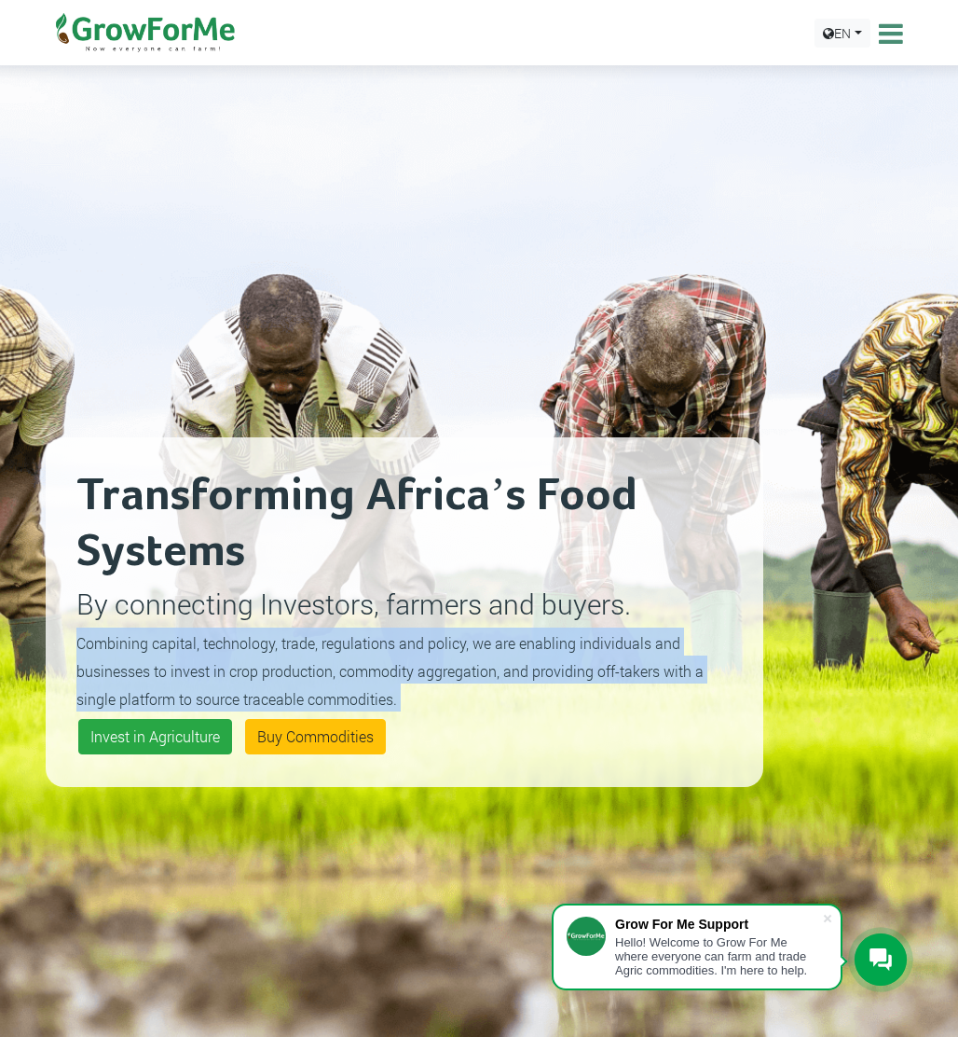
click at [482, 648] on small "Combining capital, technology, trade, regulations and policy, we are enabling i…" at bounding box center [389, 671] width 627 height 76
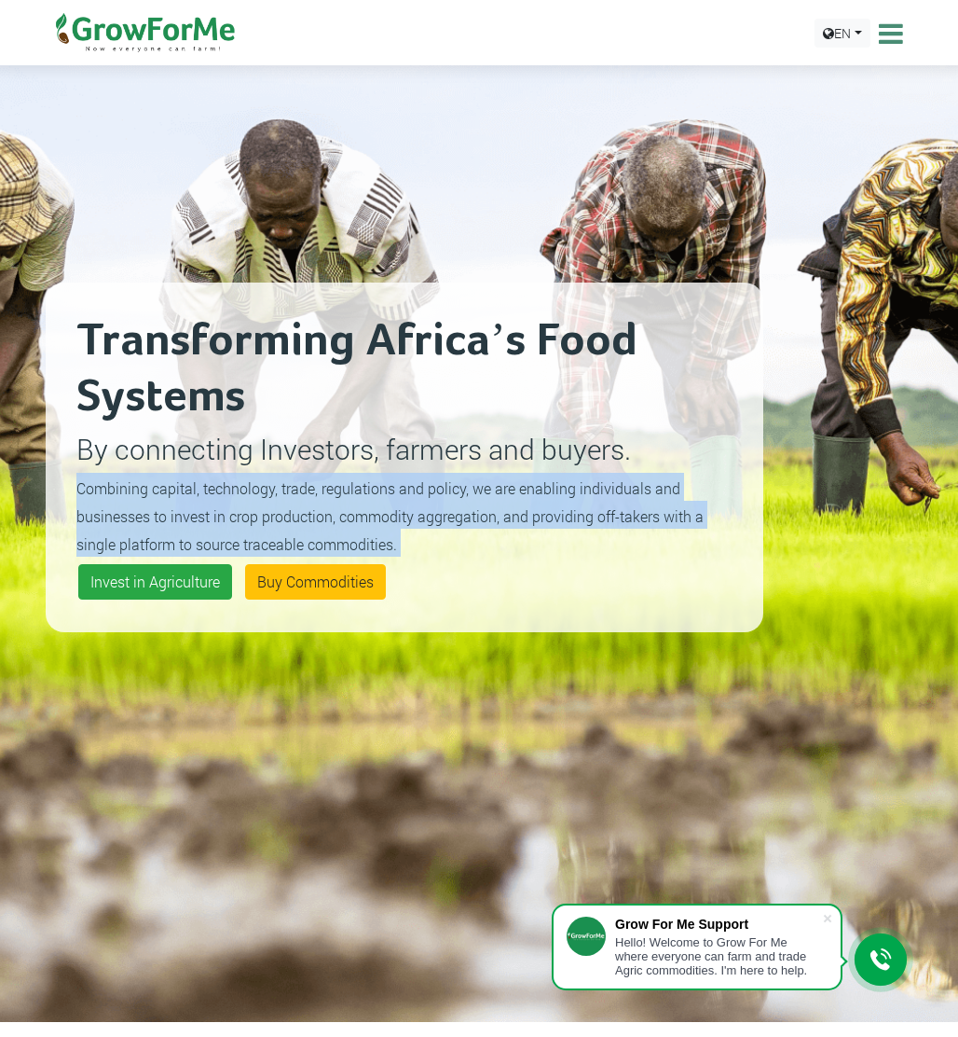
scroll to position [156, 0]
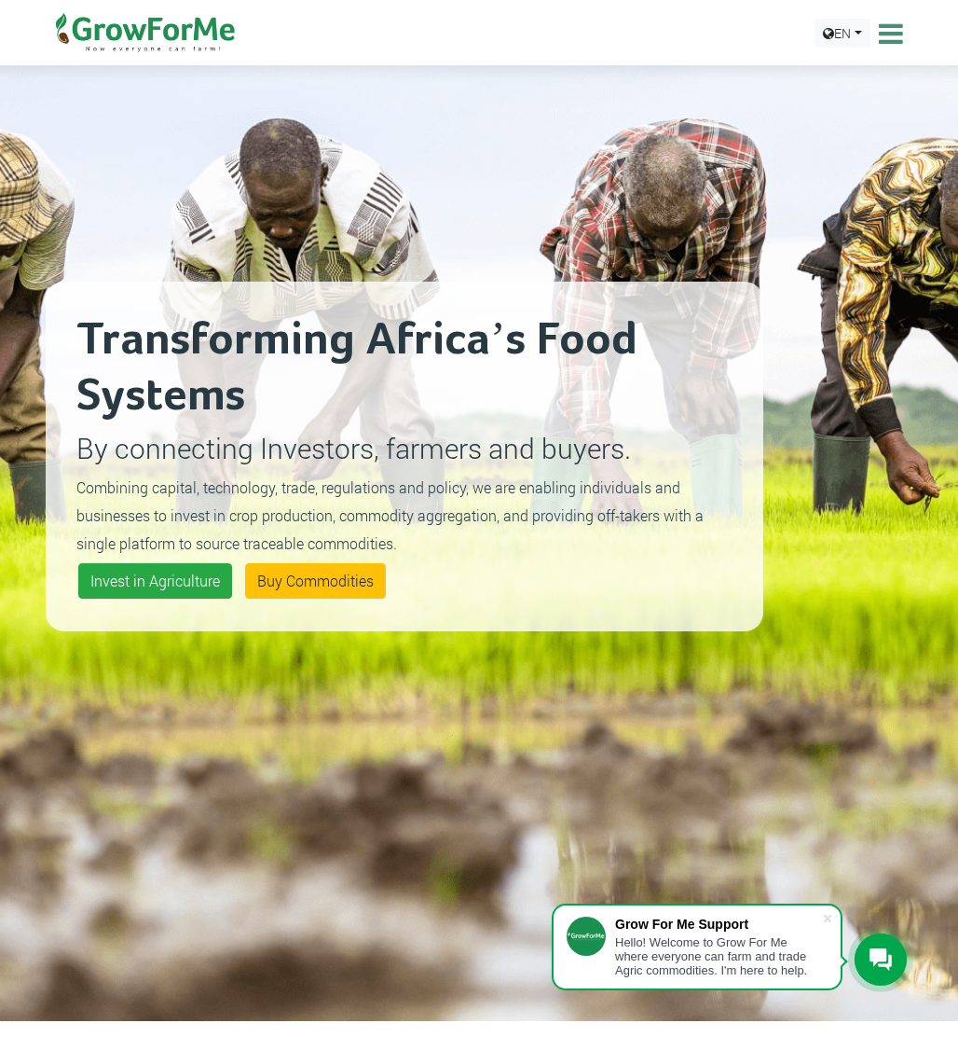
click at [436, 453] on p "By connecting Investors, farmers and buyers." at bounding box center [404, 448] width 656 height 42
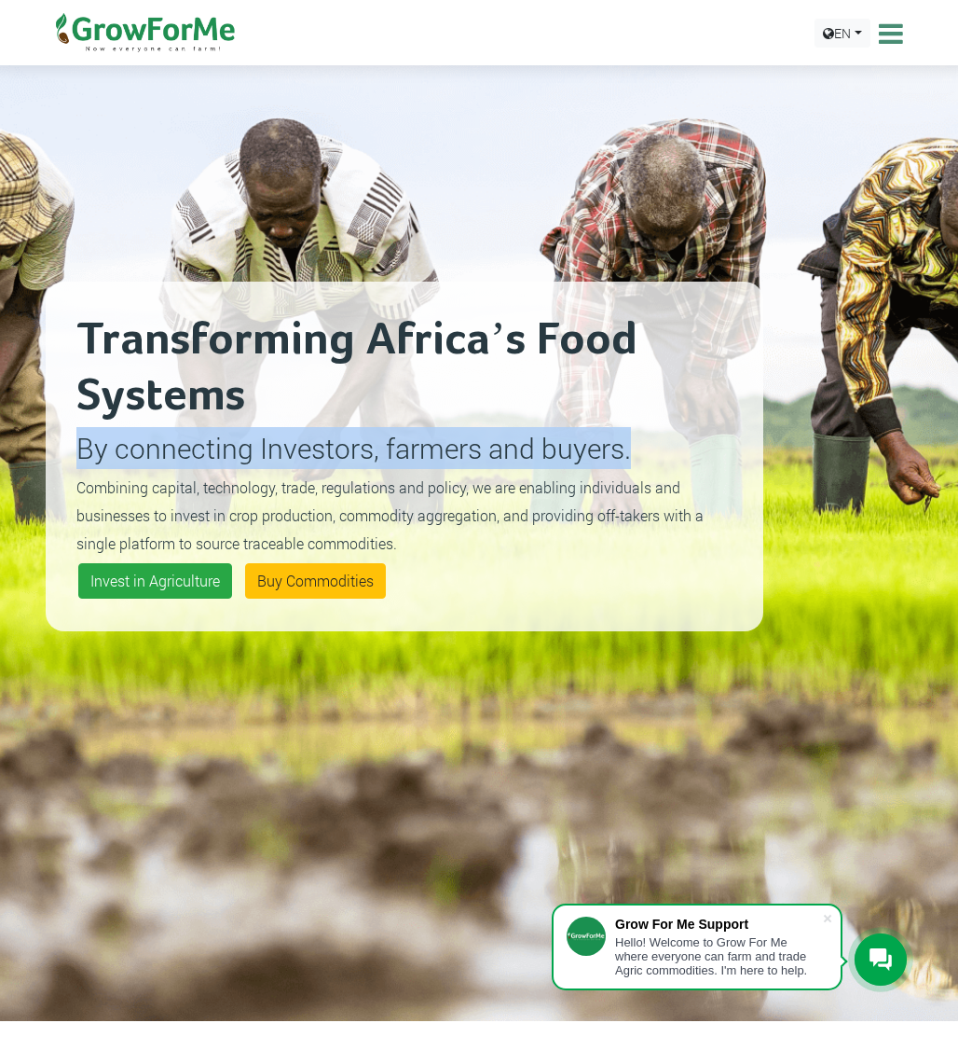
click at [436, 453] on p "By connecting Investors, farmers and buyers." at bounding box center [404, 448] width 656 height 42
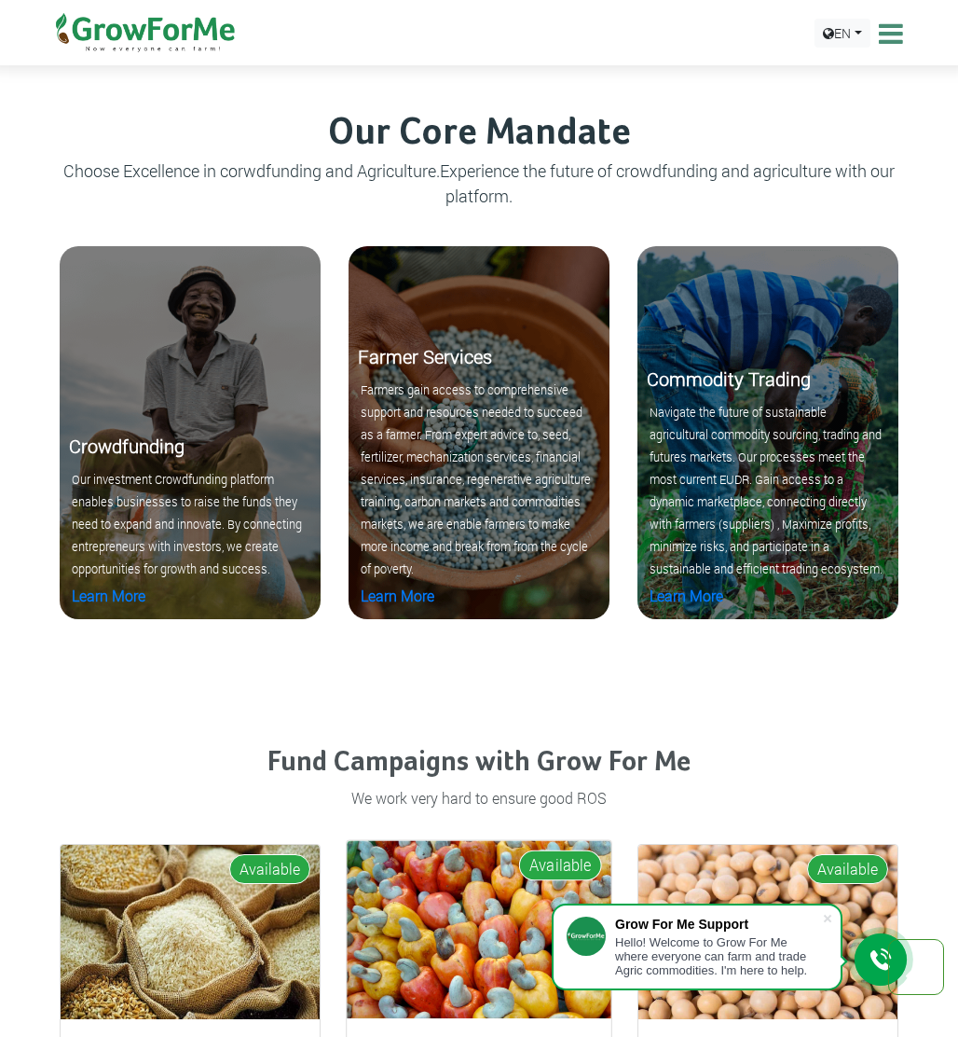
scroll to position [2167, 0]
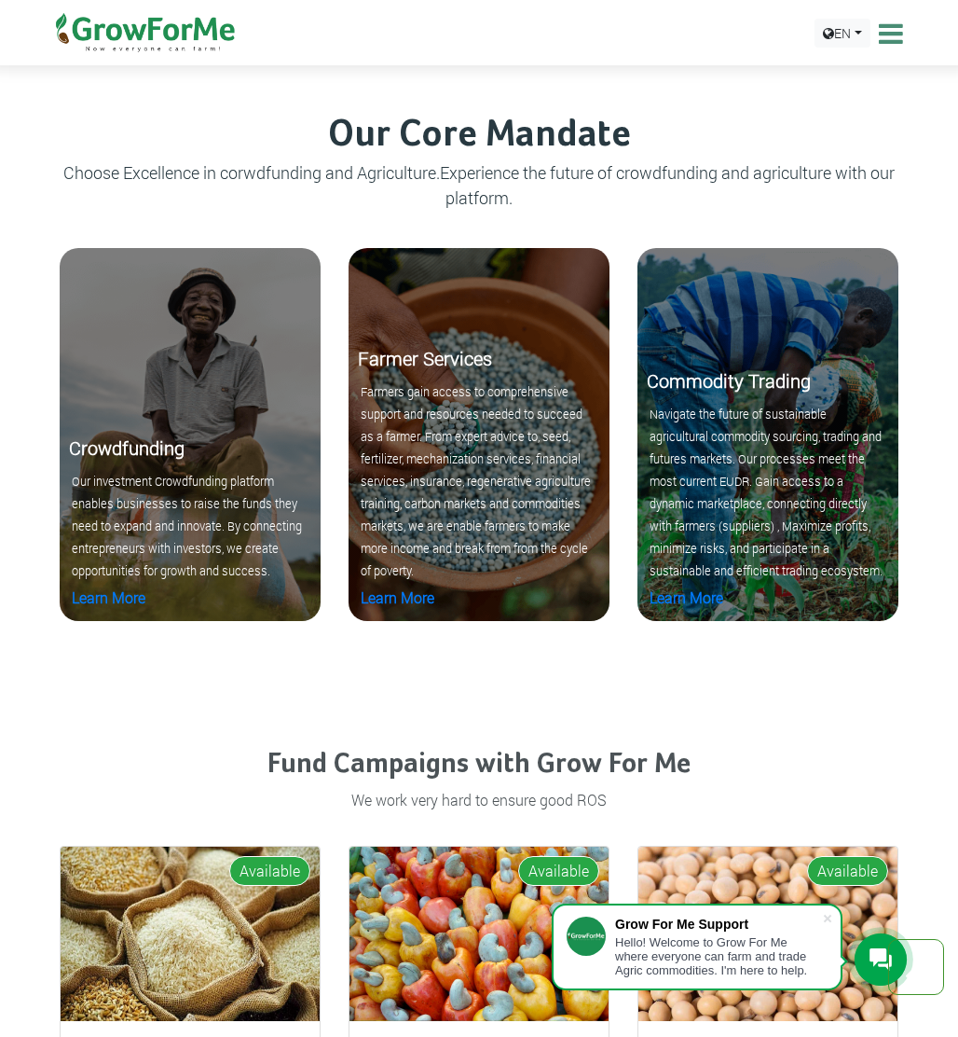
click at [421, 130] on h3 "Our Core Mandate" at bounding box center [478, 135] width 861 height 45
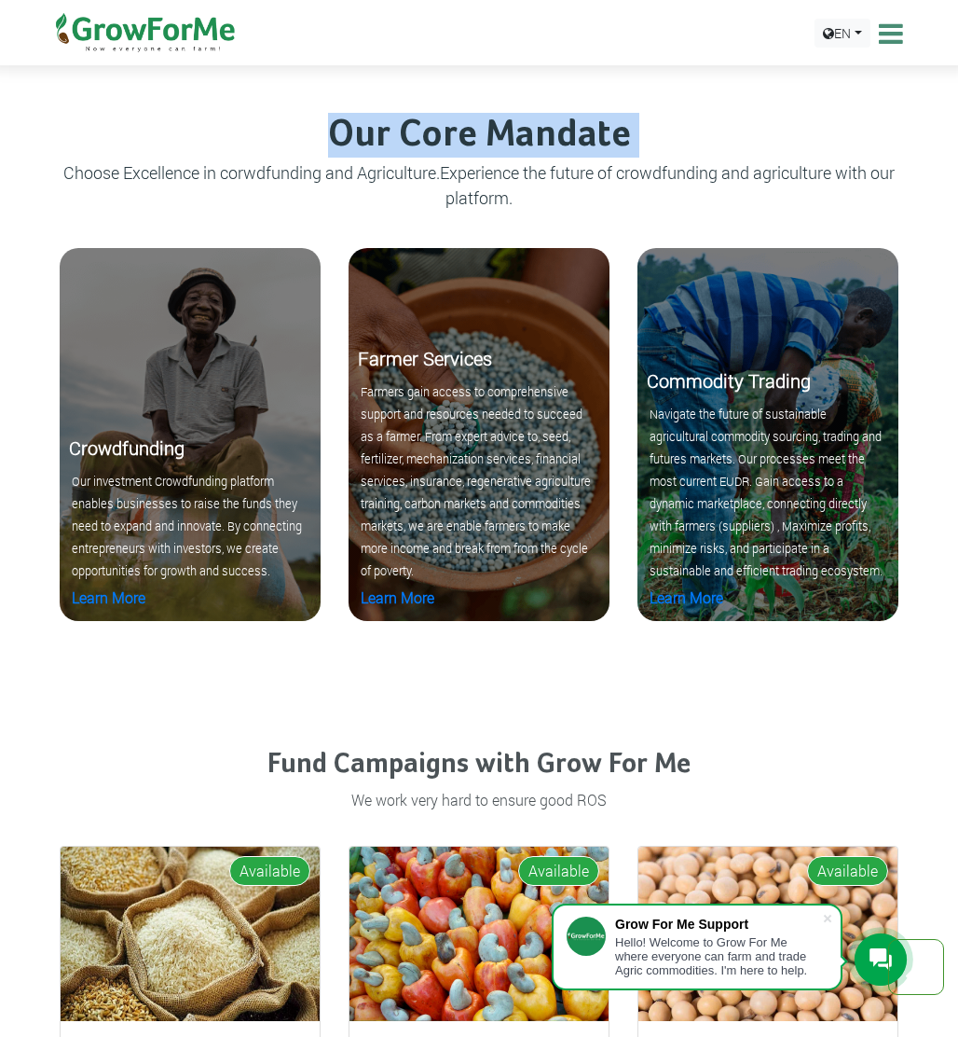
click at [421, 130] on h3 "Our Core Mandate" at bounding box center [478, 135] width 861 height 45
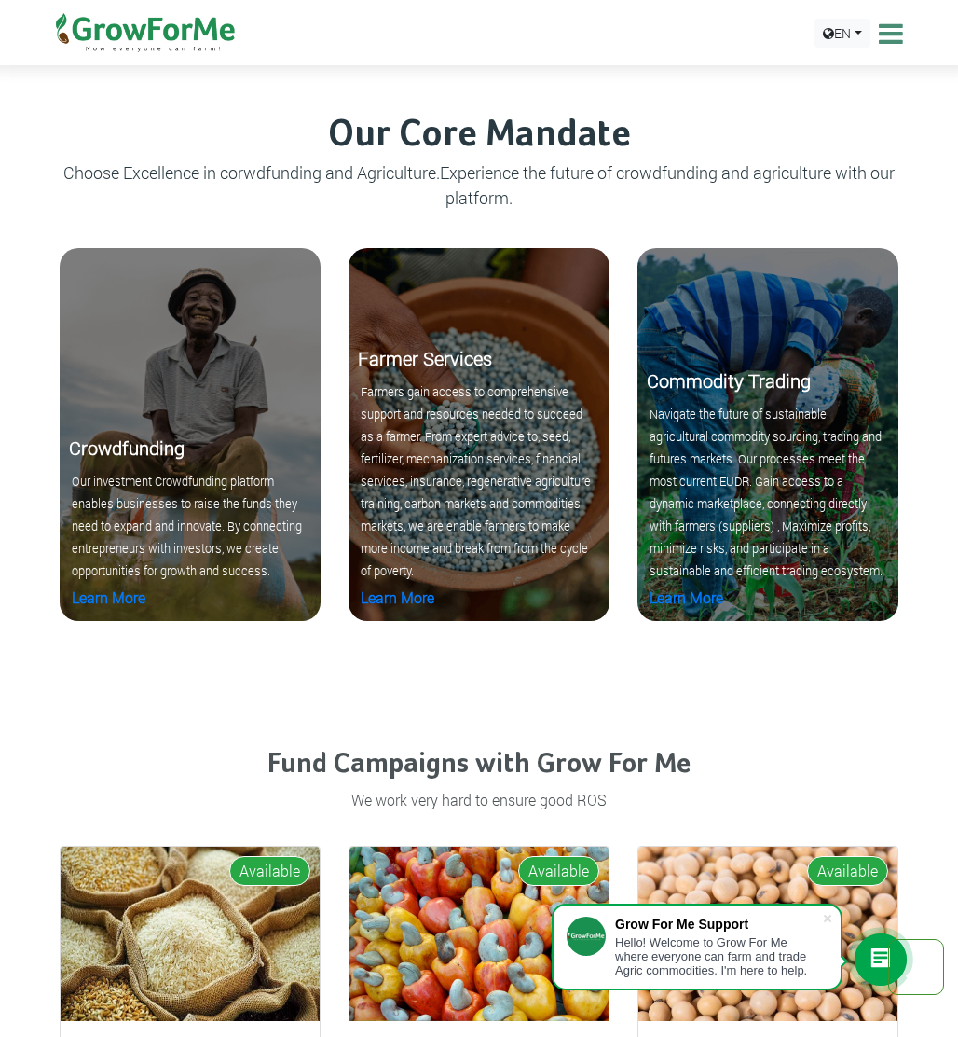
click at [459, 172] on p "Choose Excellence in corwdfunding and Agriculture.Experience the future of crow…" at bounding box center [478, 185] width 861 height 50
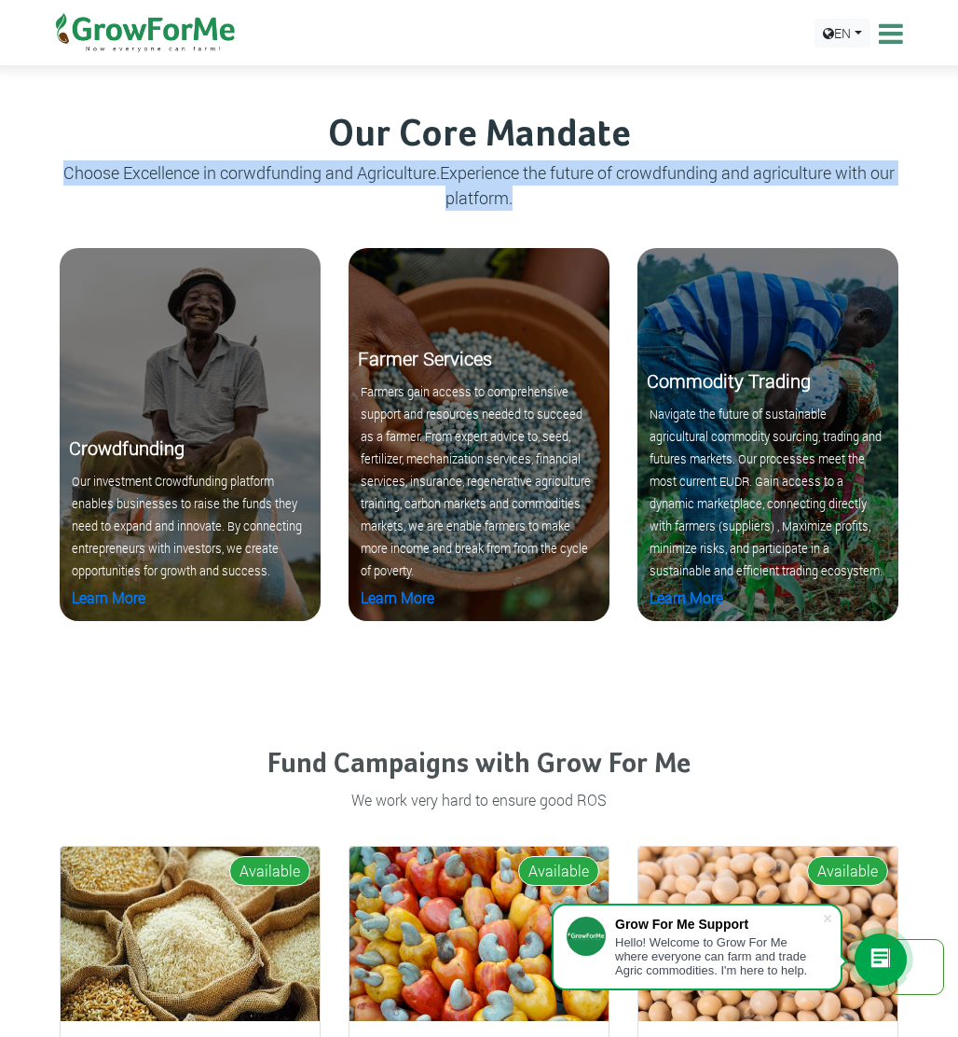
click at [459, 172] on p "Choose Excellence in corwdfunding and Agriculture.Experience the future of crow…" at bounding box center [478, 185] width 861 height 50
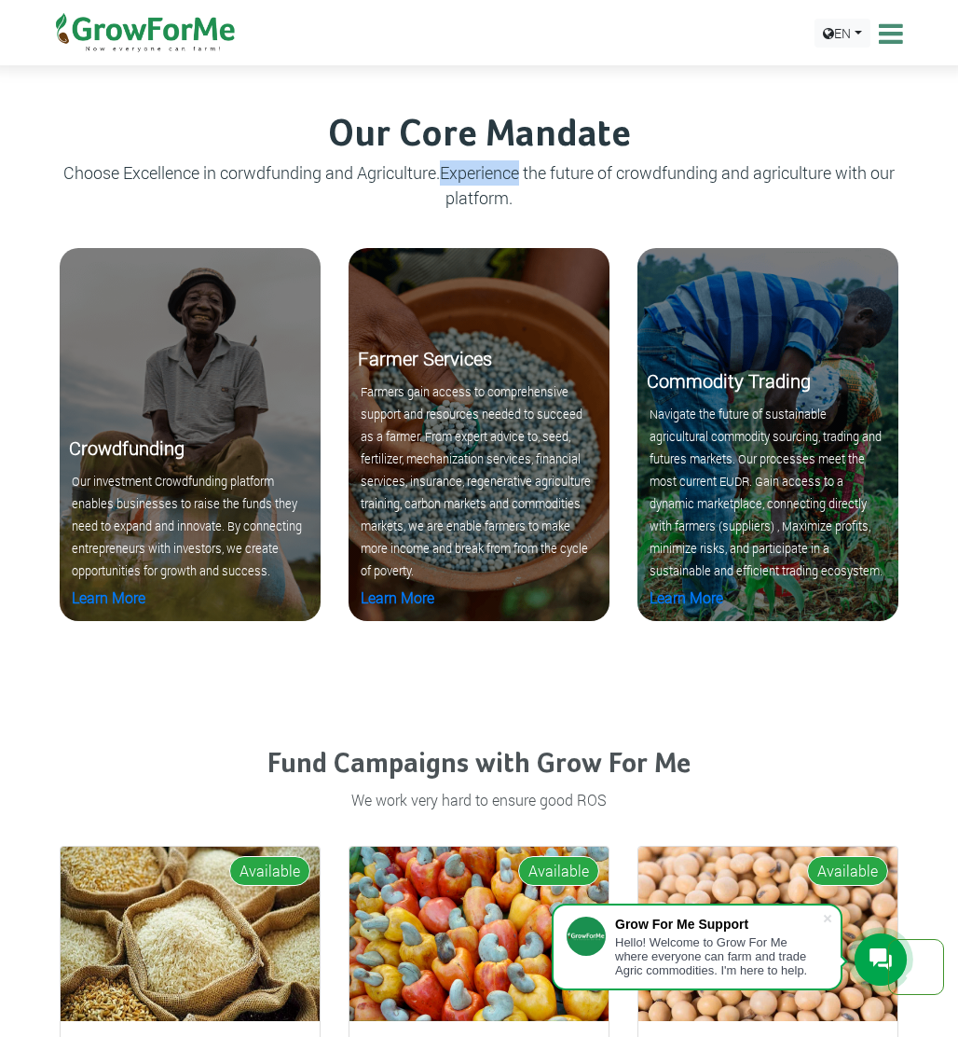
click at [459, 172] on p "Choose Excellence in corwdfunding and Agriculture.Experience the future of crow…" at bounding box center [478, 185] width 861 height 50
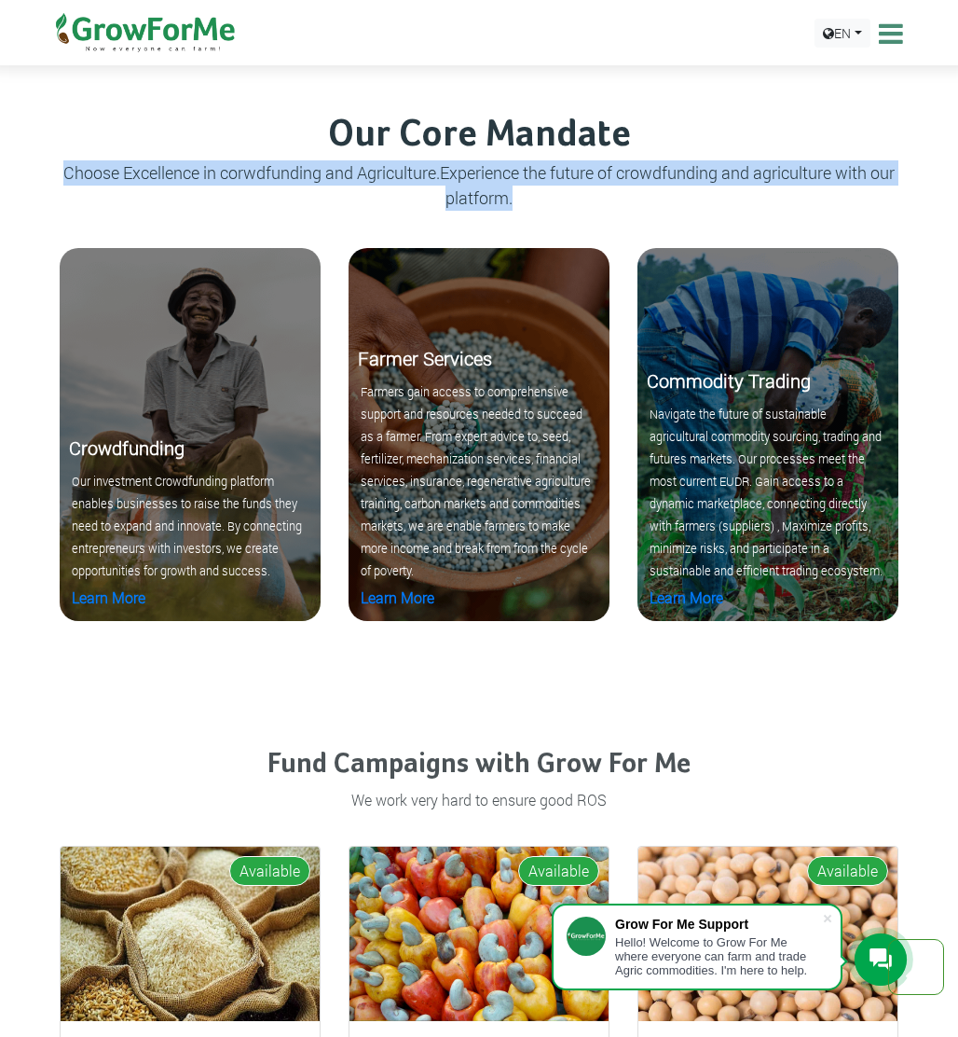
click at [459, 172] on p "Choose Excellence in corwdfunding and Agriculture.Experience the future of crow…" at bounding box center [478, 185] width 861 height 50
click at [443, 173] on p "Choose Excellence in corwdfunding and Agriculture.Experience the future of crow…" at bounding box center [478, 185] width 861 height 50
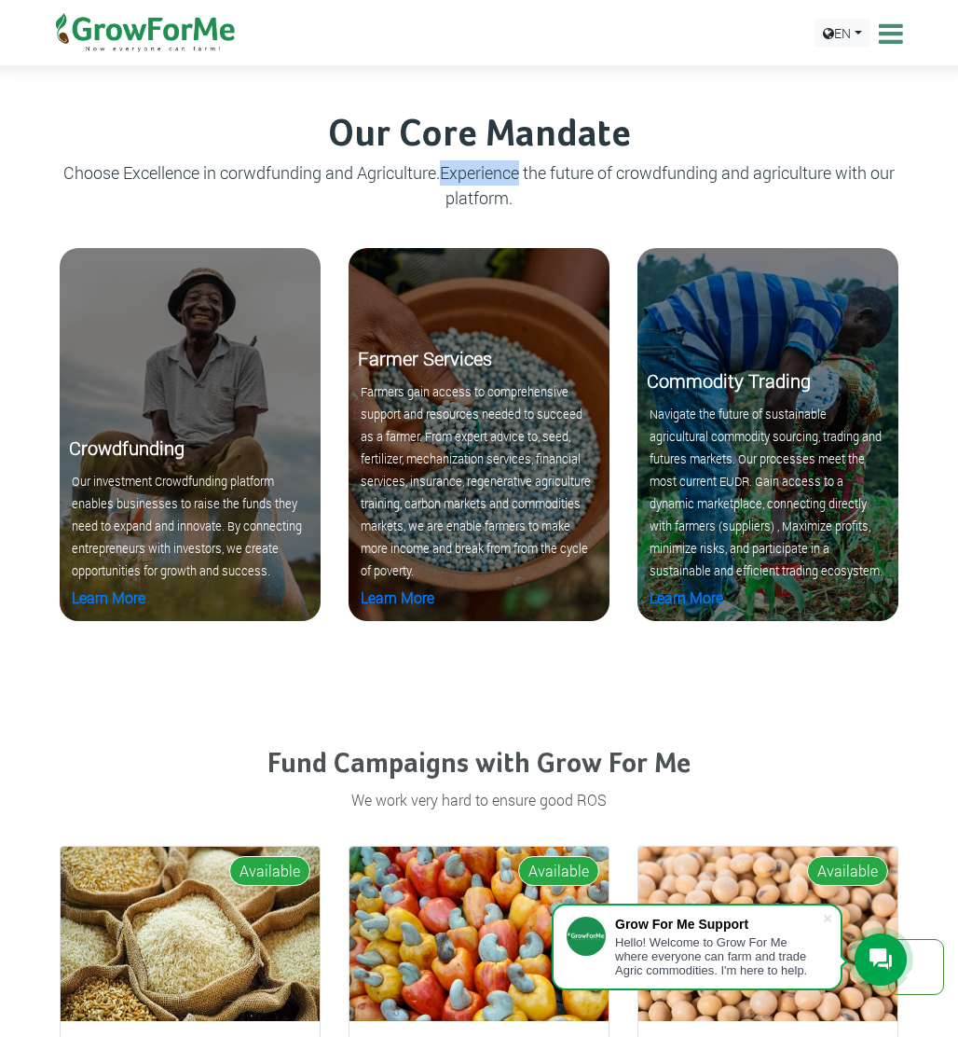
click at [443, 173] on p "Choose Excellence in corwdfunding and Agriculture.Experience the future of crow…" at bounding box center [478, 185] width 861 height 50
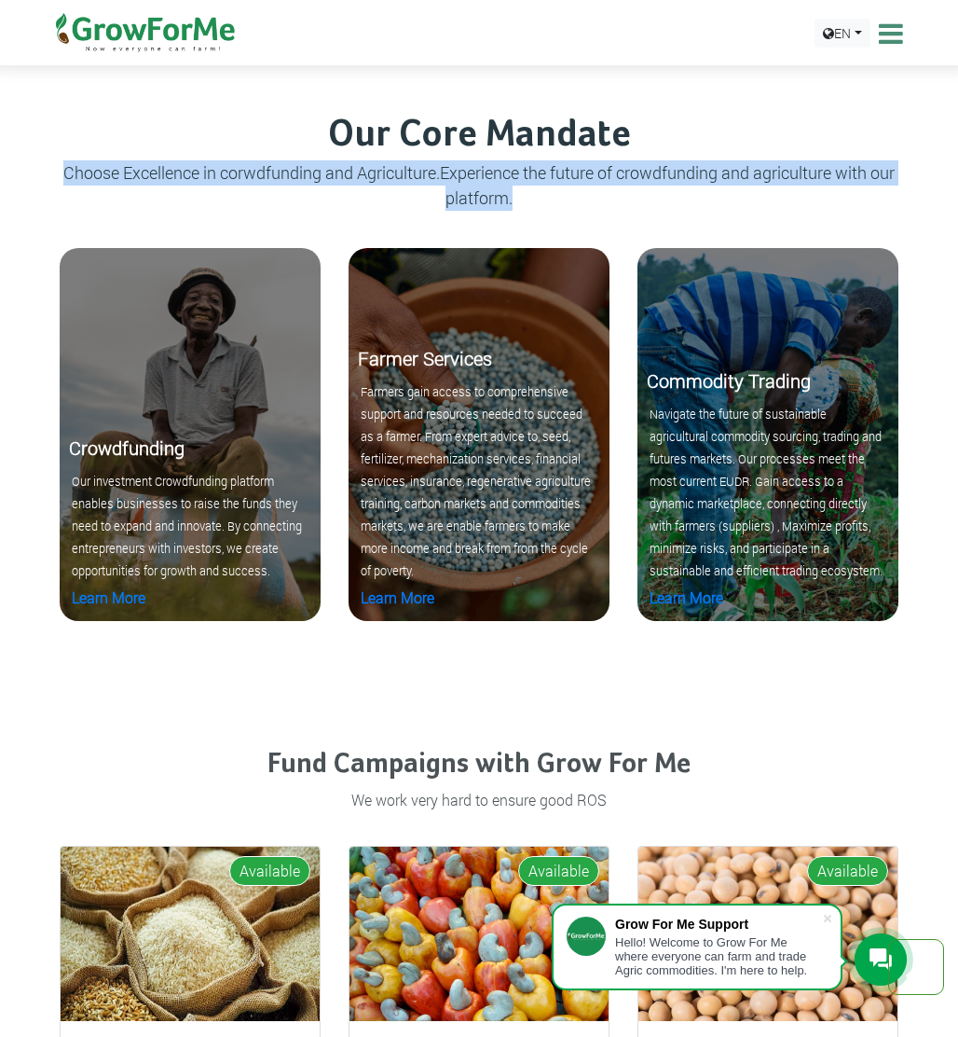
click at [443, 173] on p "Choose Excellence in corwdfunding and Agriculture.Experience the future of crow…" at bounding box center [478, 185] width 861 height 50
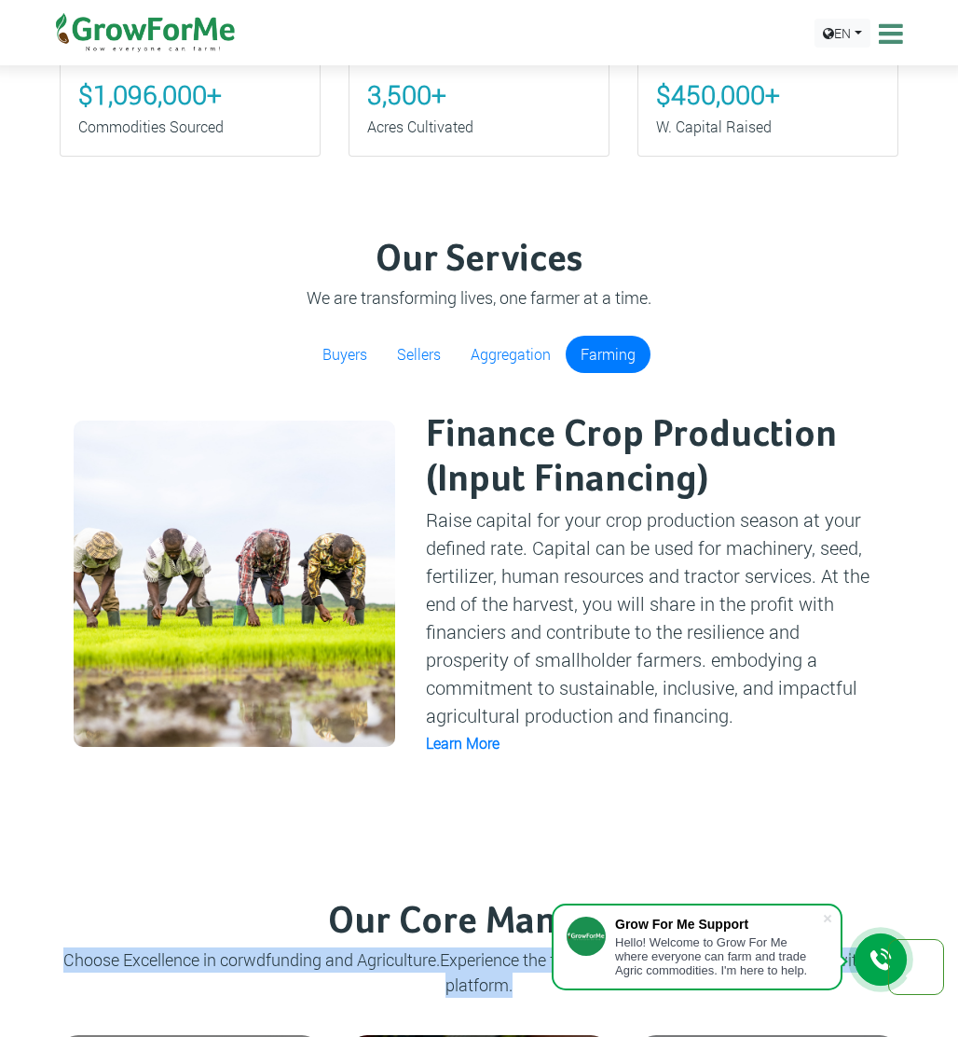
scroll to position [1383, 0]
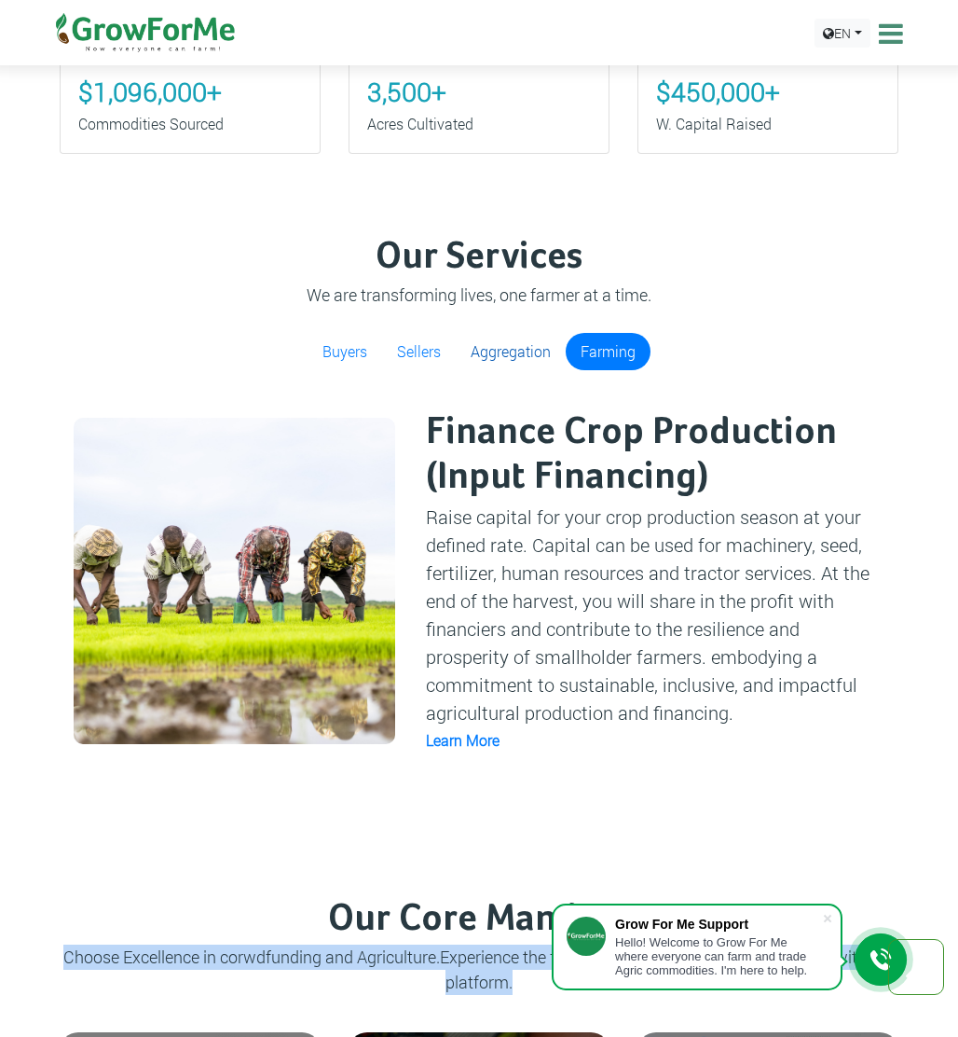
click at [516, 350] on link "Aggregation" at bounding box center [511, 351] width 110 height 37
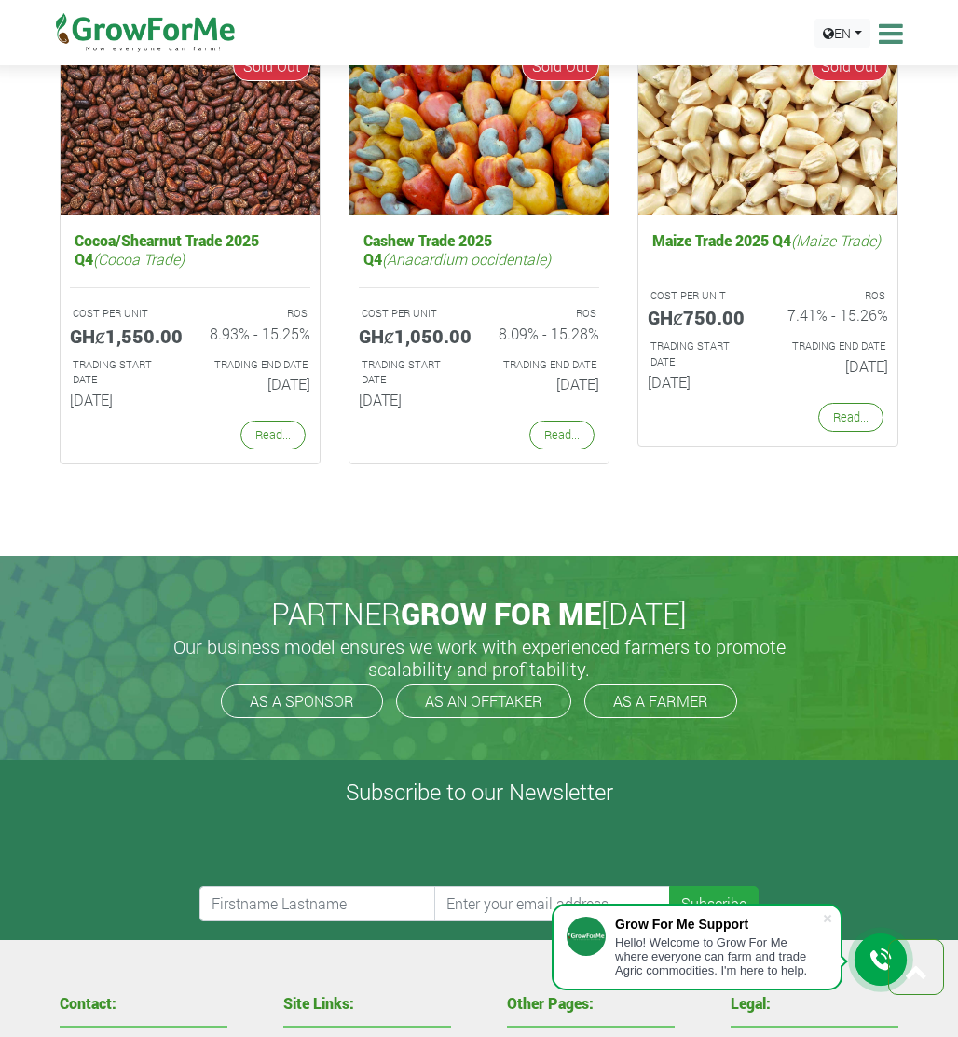
scroll to position [3904, 0]
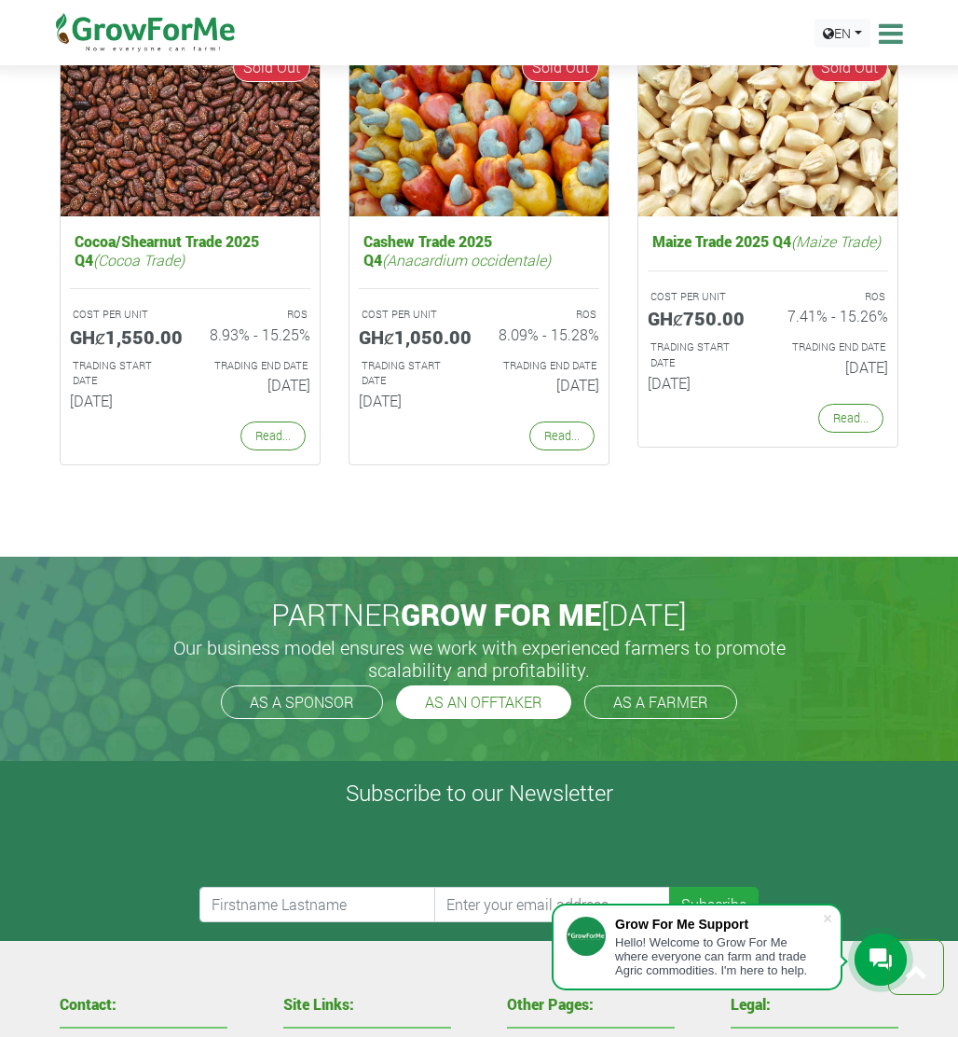
click at [521, 706] on link "AS AN OFFTAKER" at bounding box center [483, 702] width 175 height 34
